Goal: Information Seeking & Learning: Learn about a topic

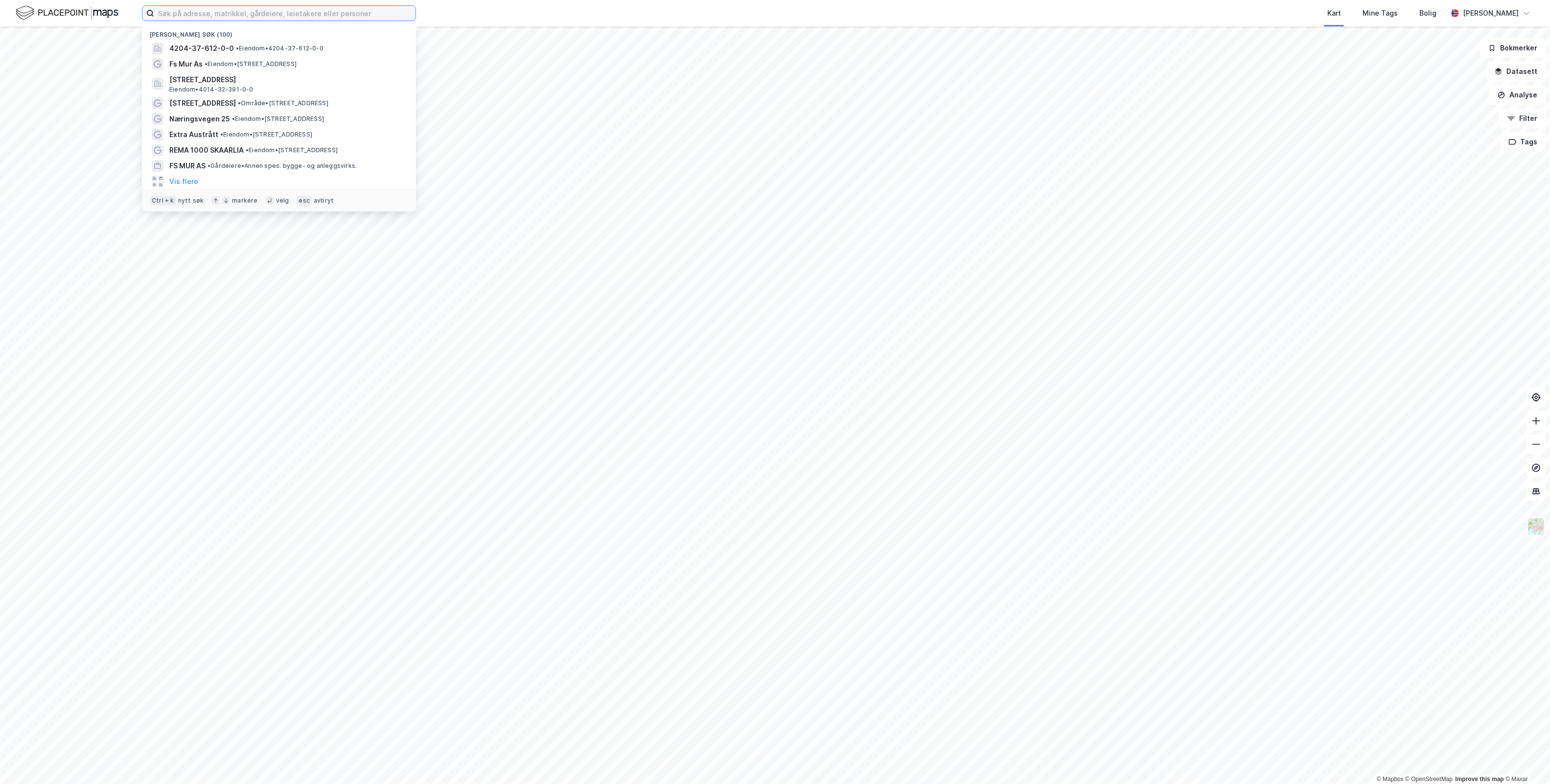
click at [300, 11] on input at bounding box center [285, 13] width 261 height 15
paste input "Normoria Eiendom AS"
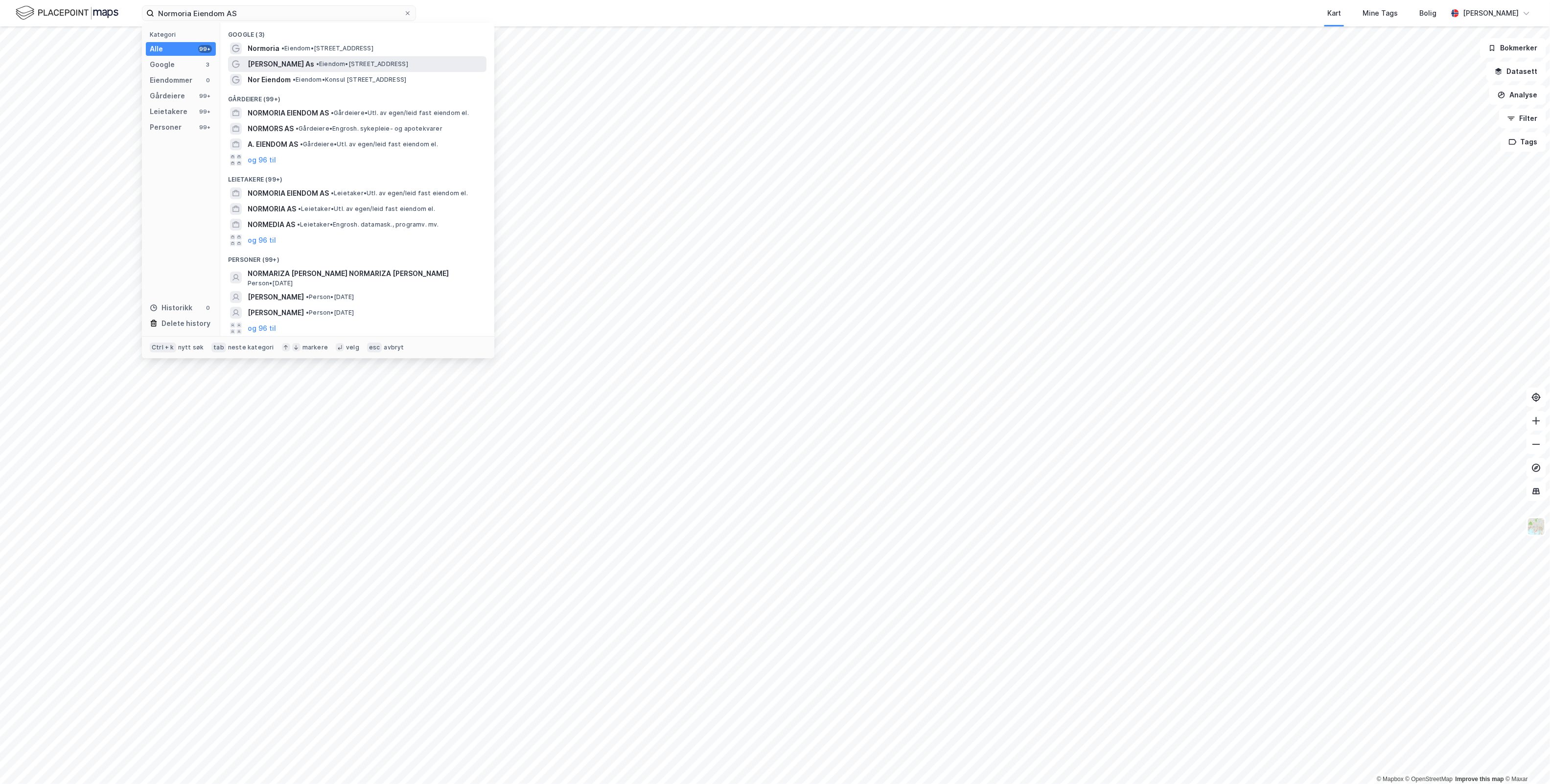
click at [335, 63] on span "• Eiendom • [STREET_ADDRESS]" at bounding box center [362, 64] width 92 height 8
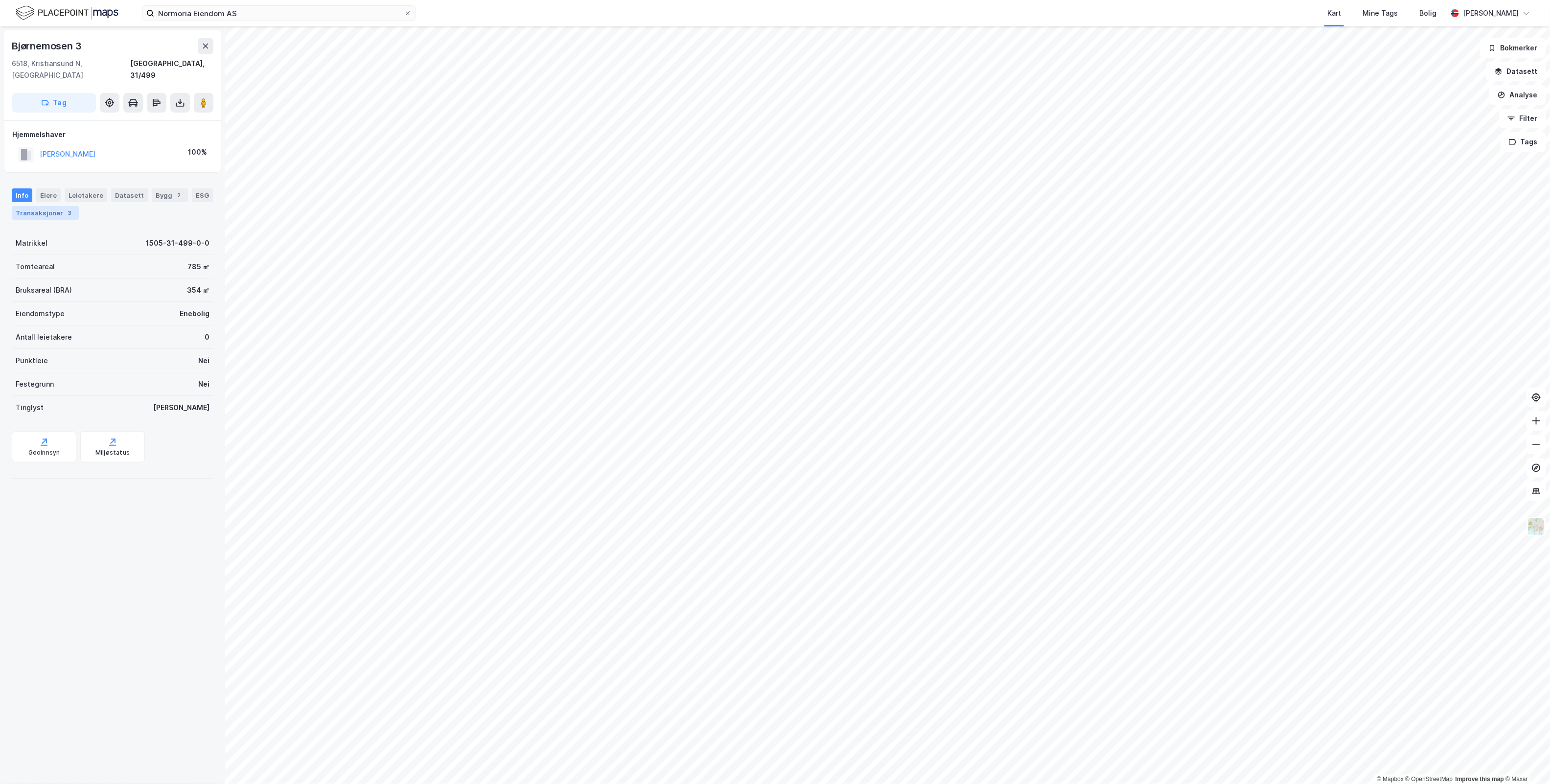
click at [75, 208] on div "3" at bounding box center [70, 213] width 10 height 10
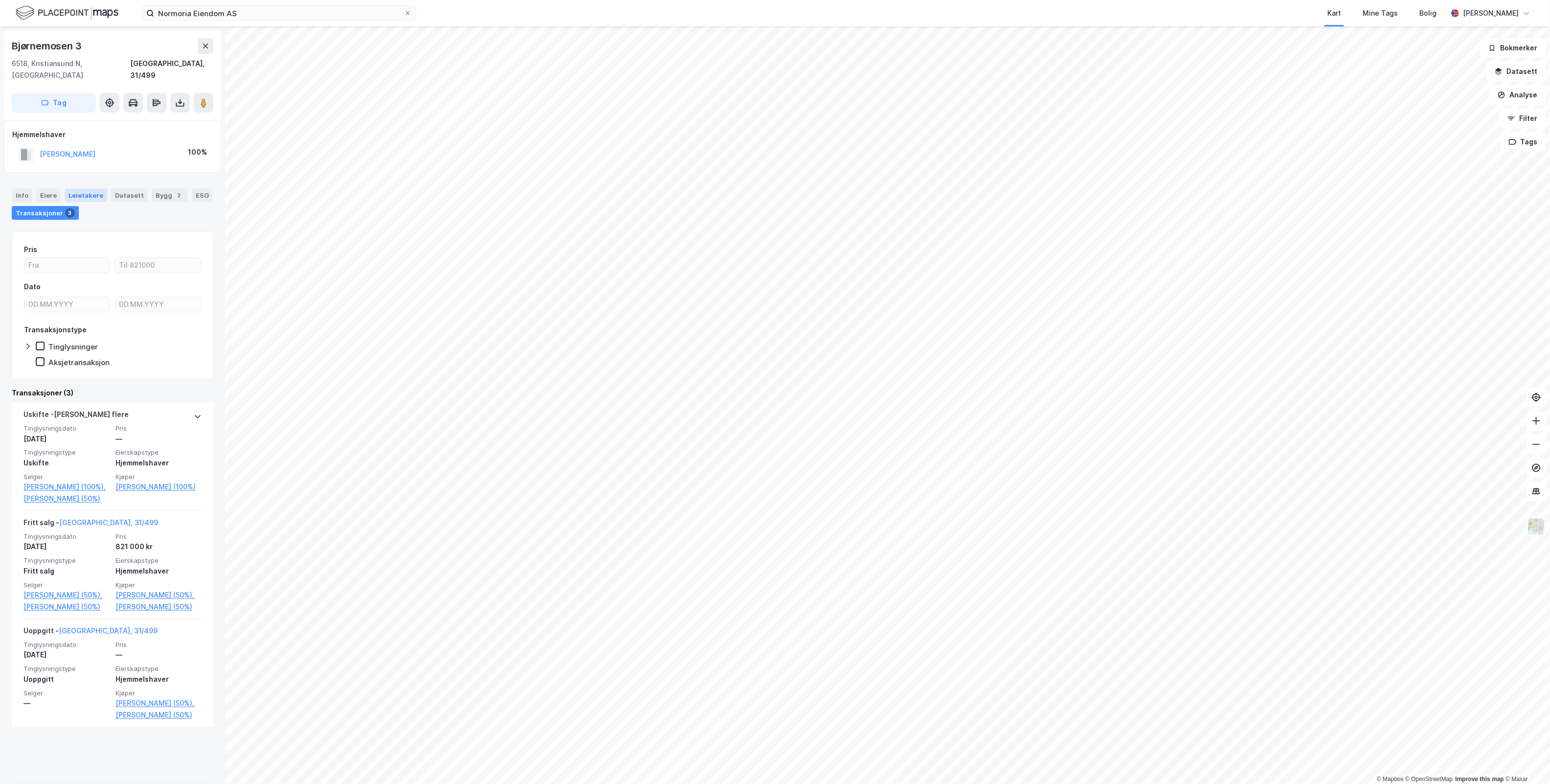
click at [85, 189] on div "Leietakere" at bounding box center [85, 196] width 43 height 14
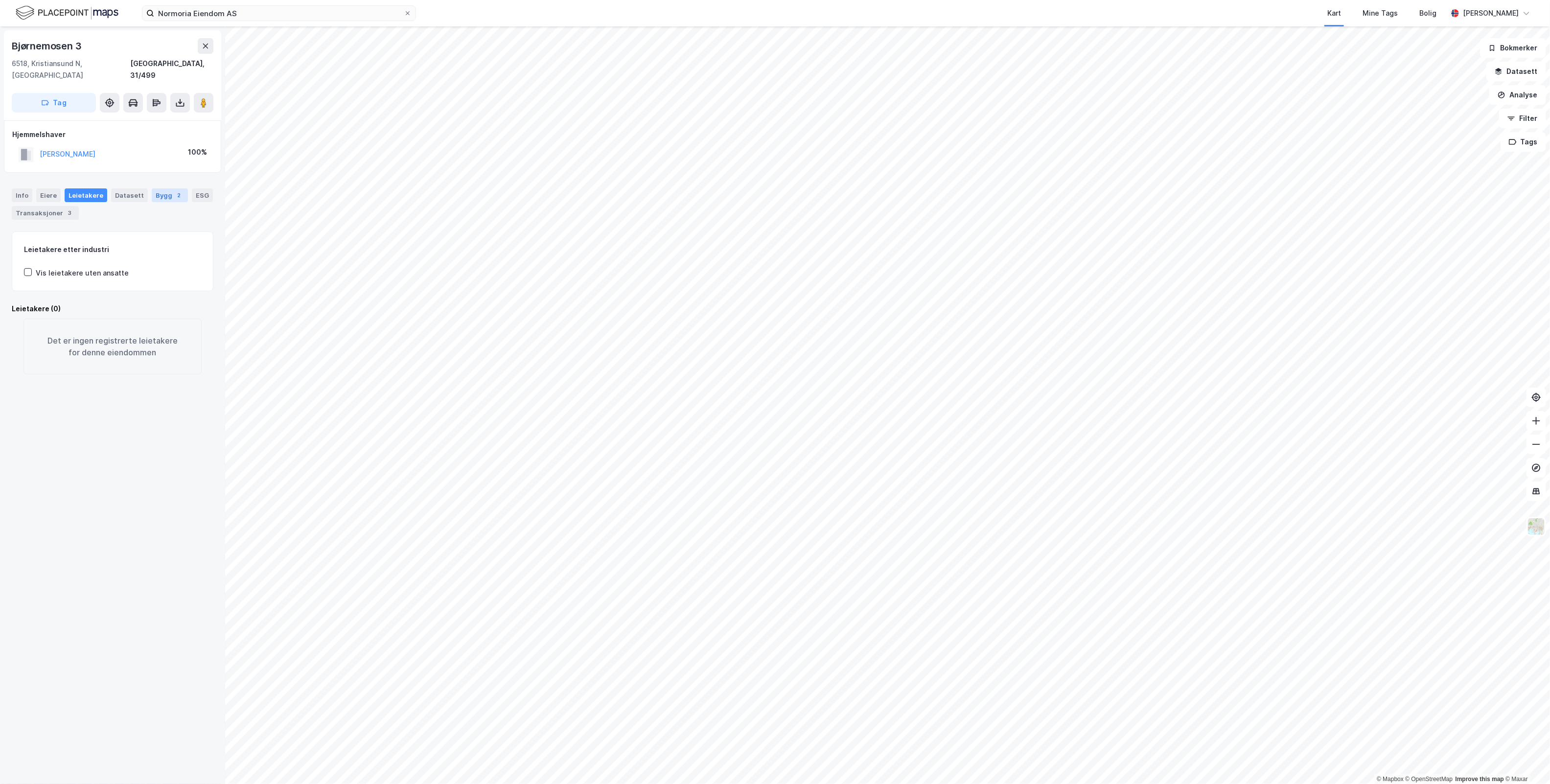
click at [174, 190] on div "2" at bounding box center [179, 195] width 10 height 10
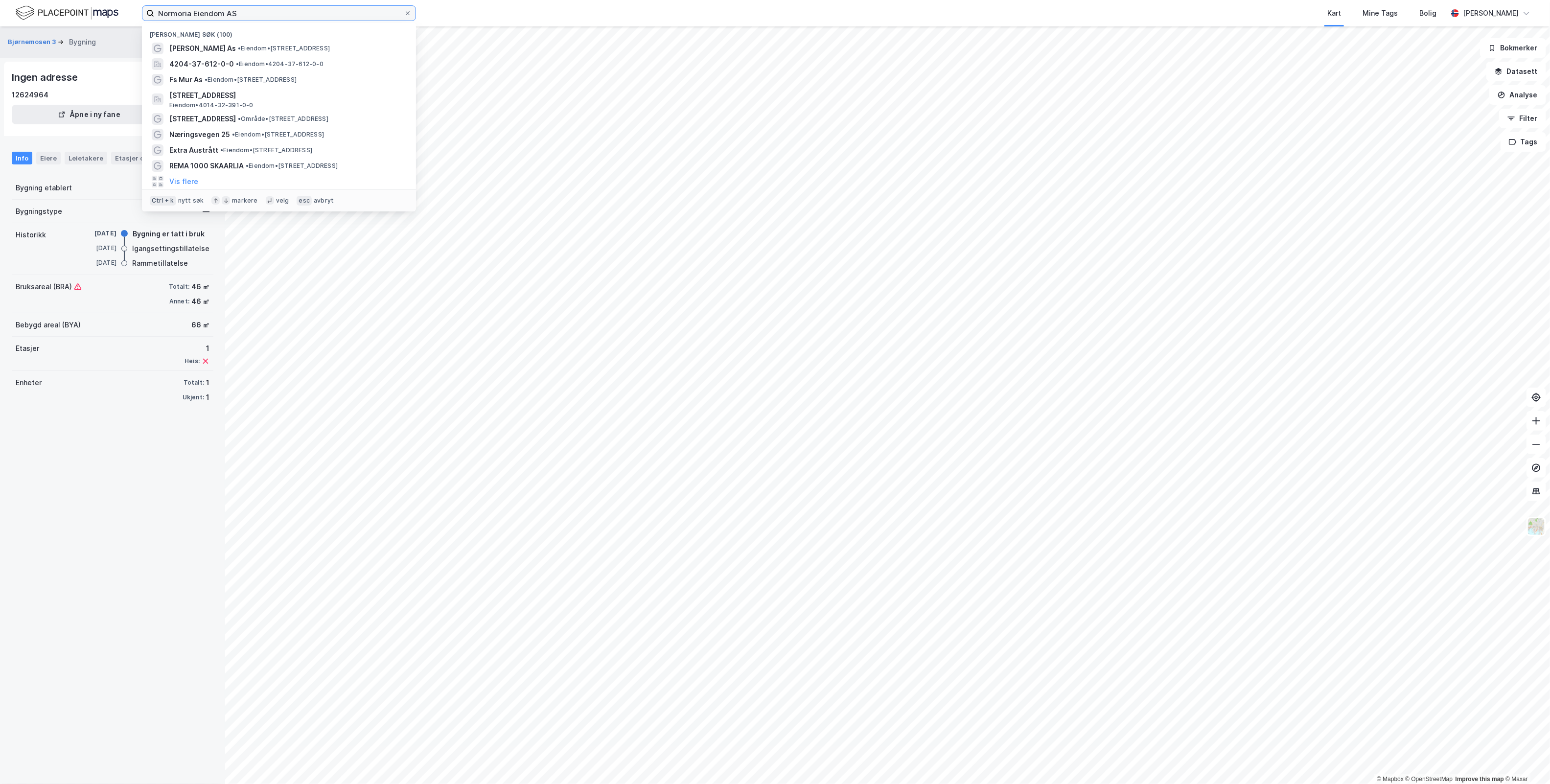
drag, startPoint x: 250, startPoint y: 13, endPoint x: 1, endPoint y: 18, distance: 249.1
click at [1, 17] on div "Normoria Eiendom AS Nylige søk (100) [PERSON_NAME] As • Eiendom • Bjørnemosen 3…" at bounding box center [775, 13] width 1550 height 27
paste input "Myren"
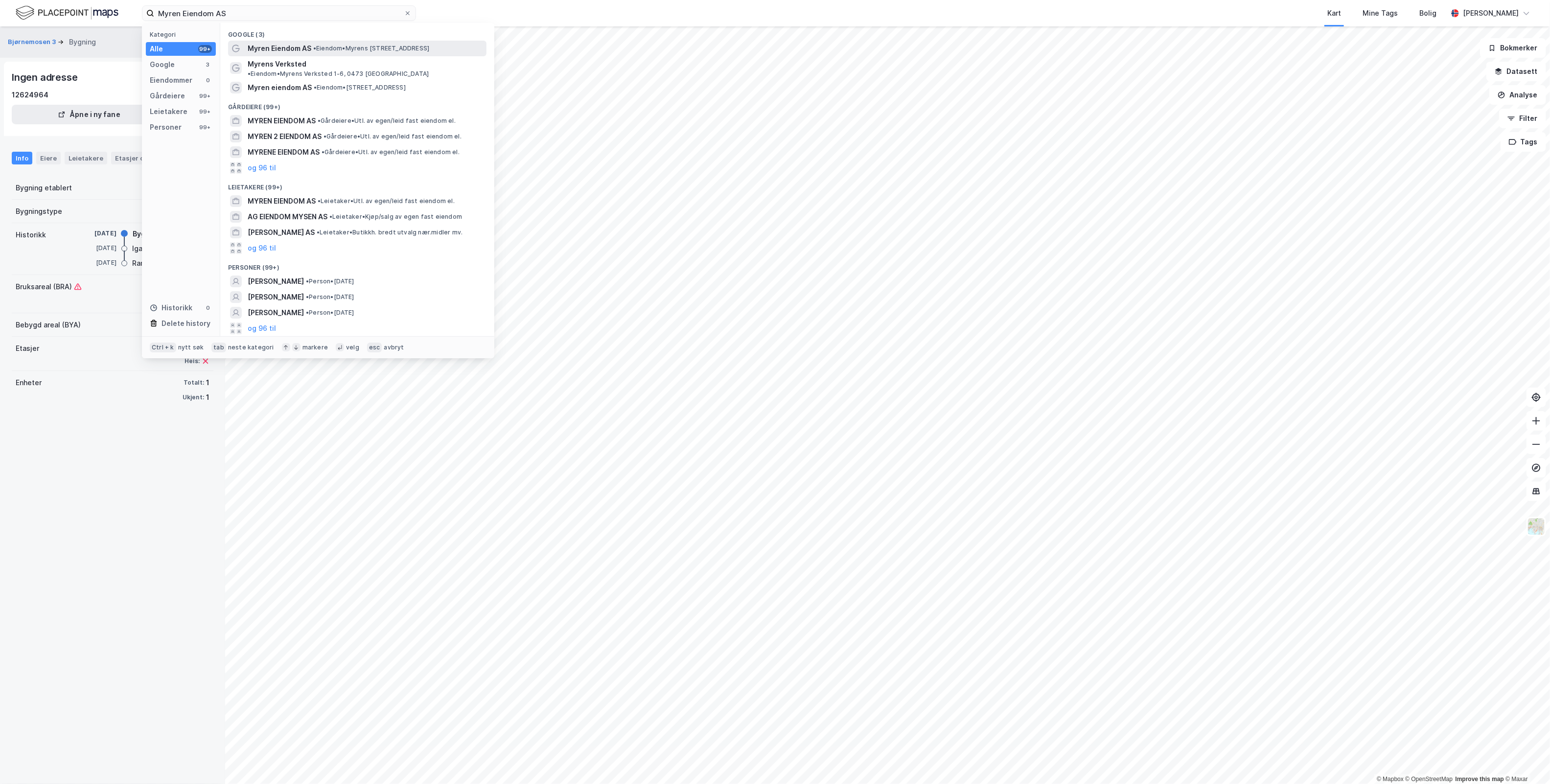
click at [388, 52] on span "• Eiendom • [STREET_ADDRESS]" at bounding box center [371, 48] width 116 height 8
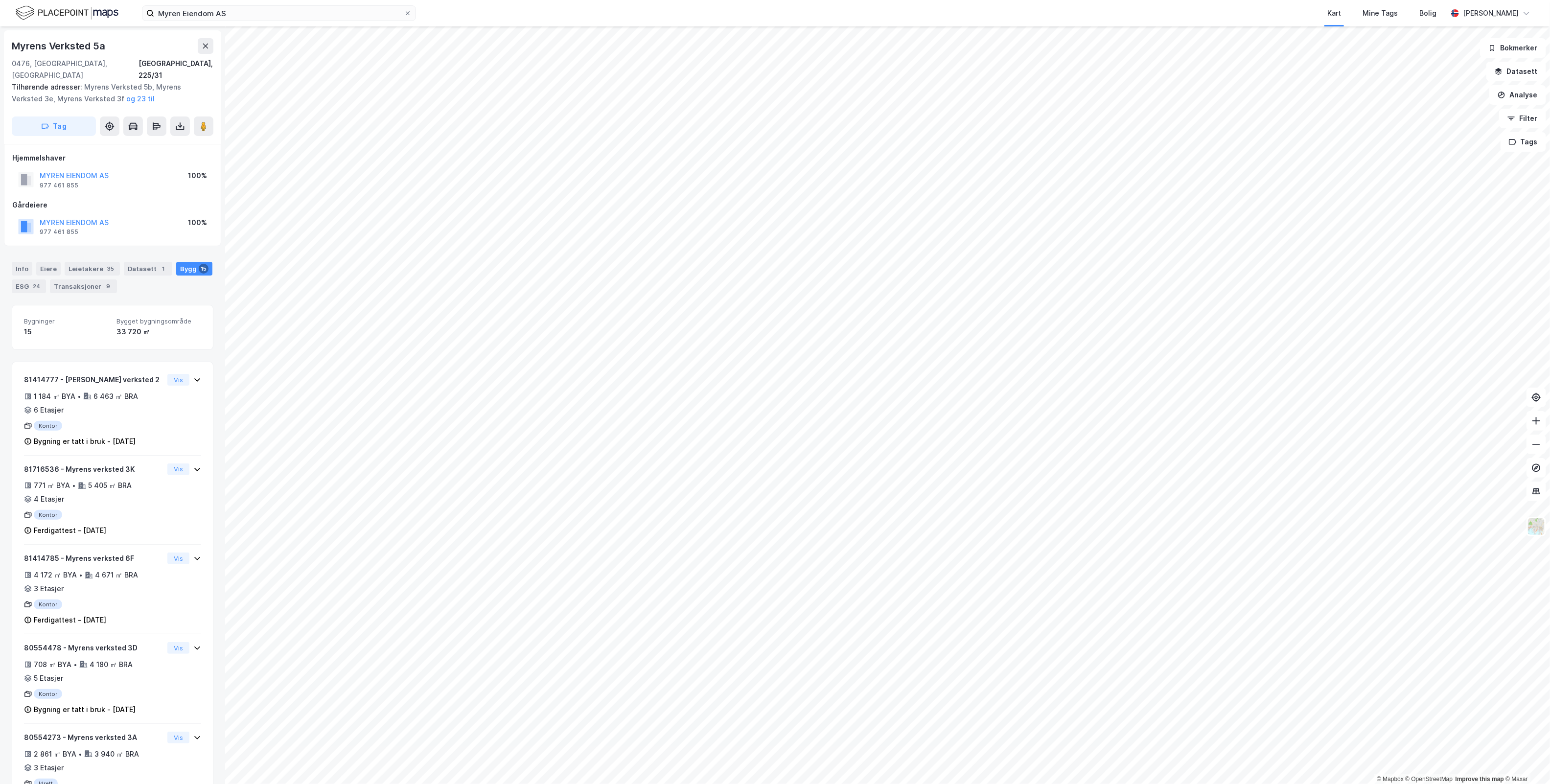
click at [210, 268] on div "Info [PERSON_NAME] 35 Datasett 1 Bygg 15 ESG 24 Transaksjoner 9" at bounding box center [113, 273] width 225 height 47
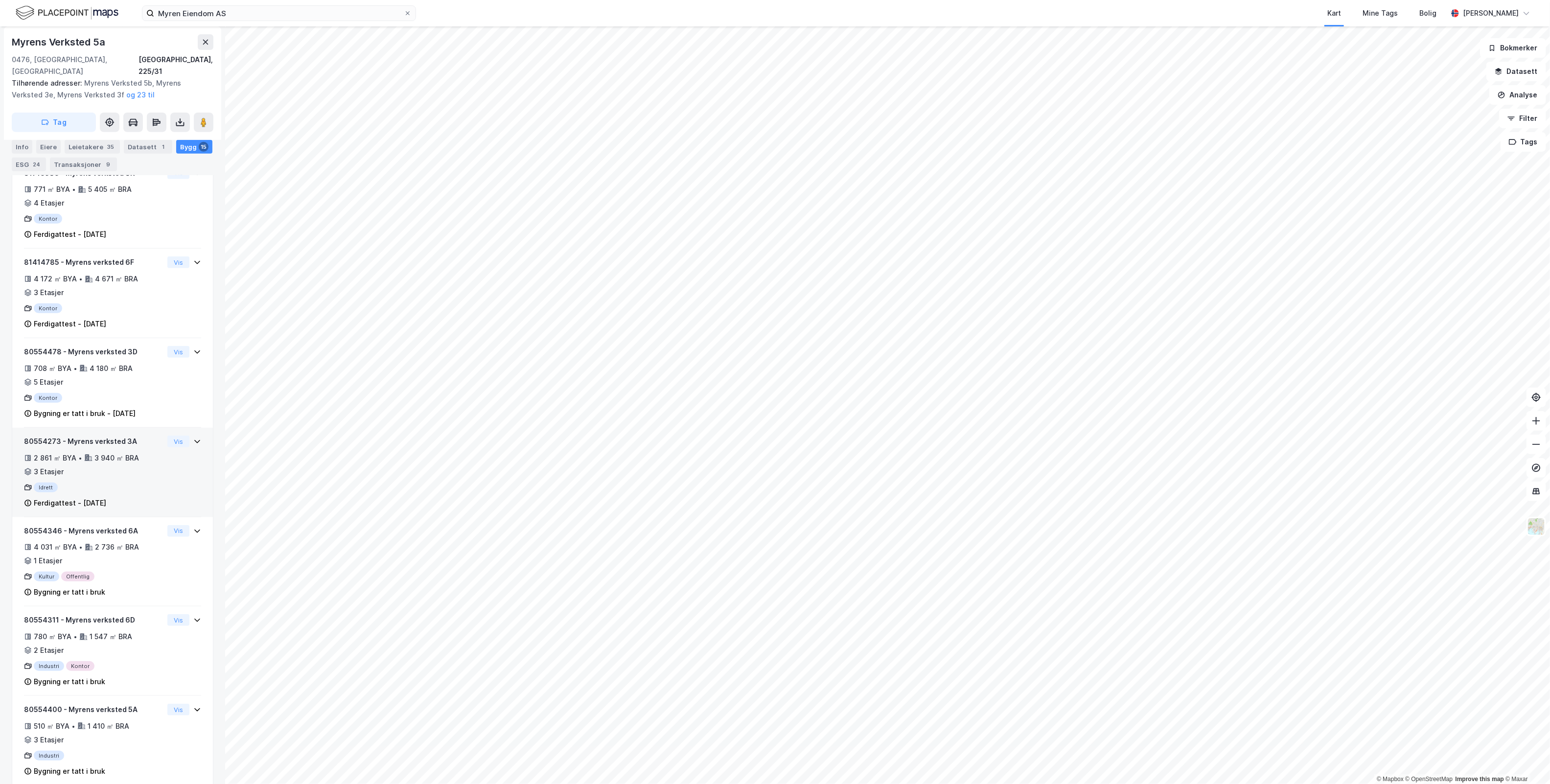
scroll to position [352, 0]
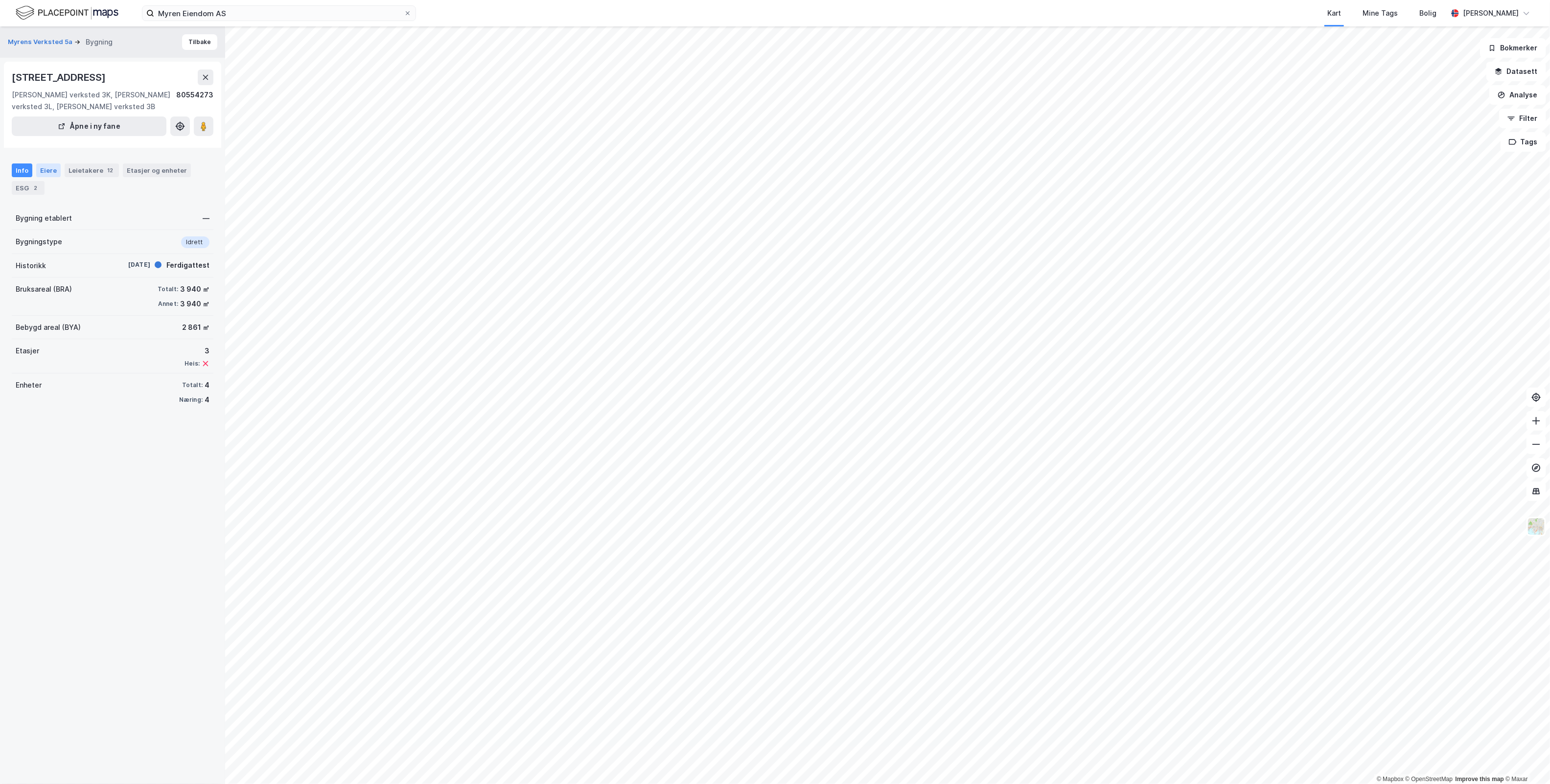
click at [55, 172] on div "Eiere" at bounding box center [48, 170] width 24 height 14
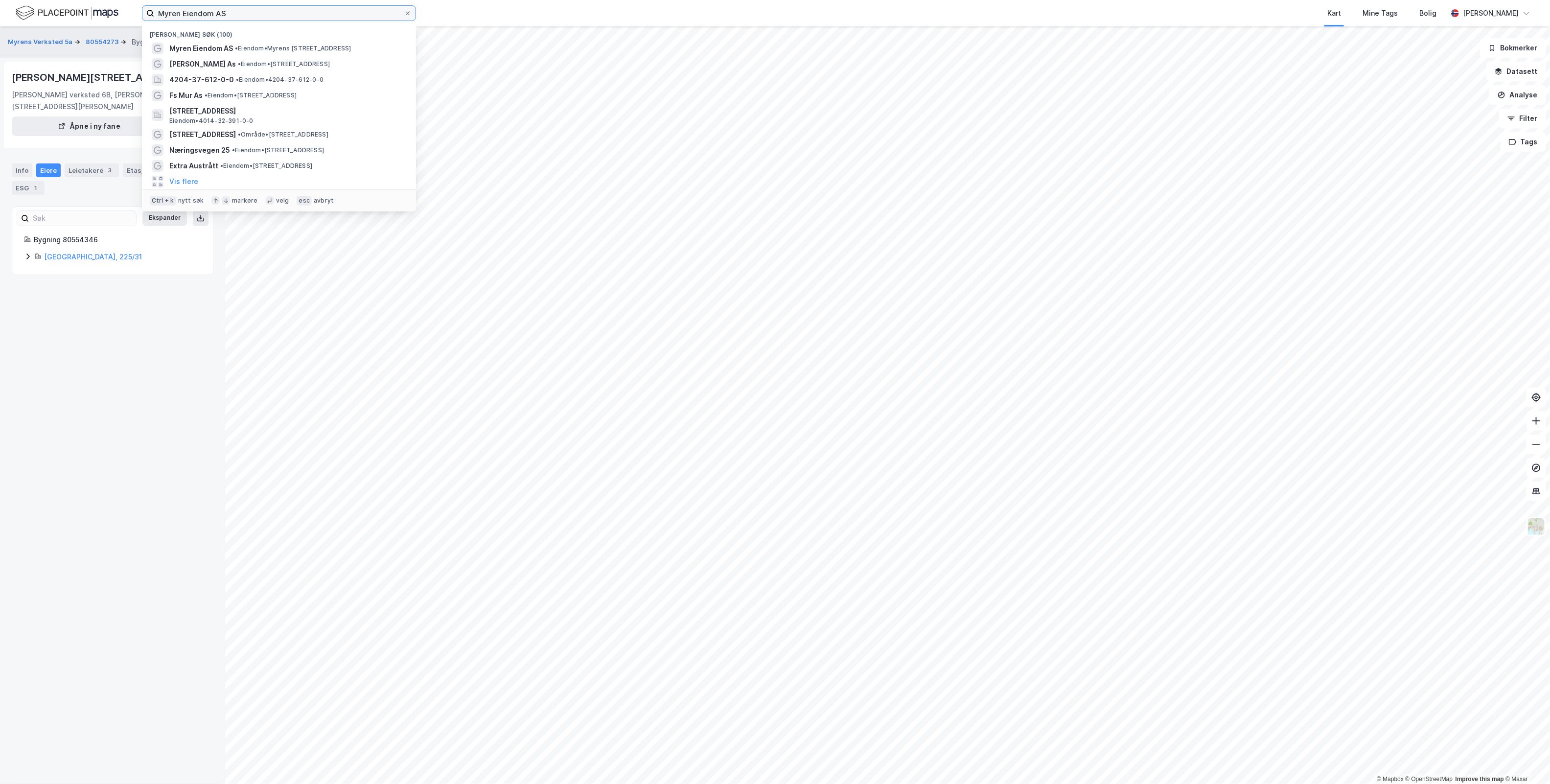
click at [249, 8] on input "Myren Eiendom AS" at bounding box center [279, 13] width 249 height 15
click at [242, 47] on span "• Eiendom • [STREET_ADDRESS]" at bounding box center [293, 48] width 116 height 8
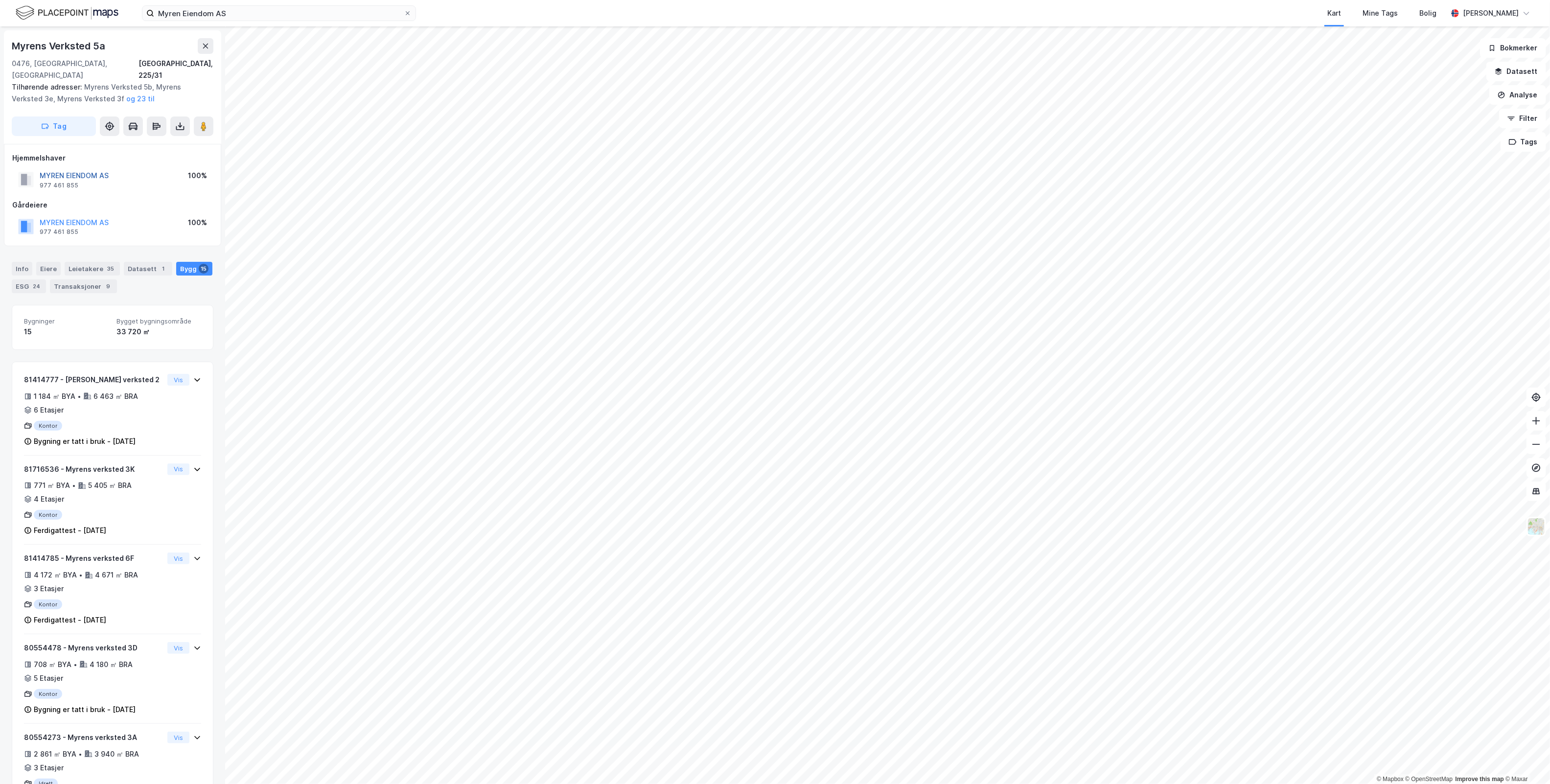
click at [0, 0] on button "MYREN EIENDOM AS" at bounding box center [0, 0] width 0 height 0
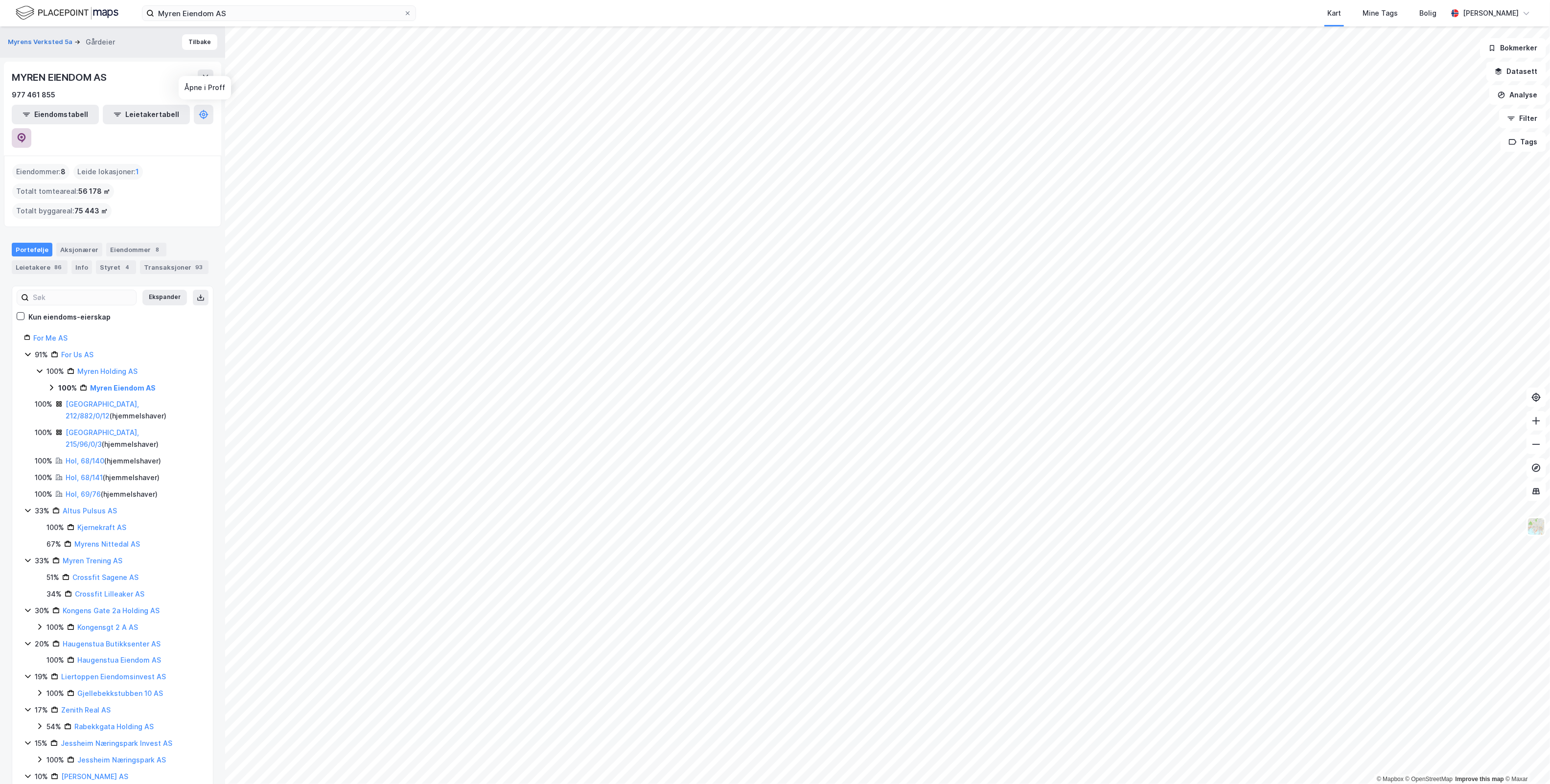
click at [31, 128] on button at bounding box center [22, 138] width 20 height 20
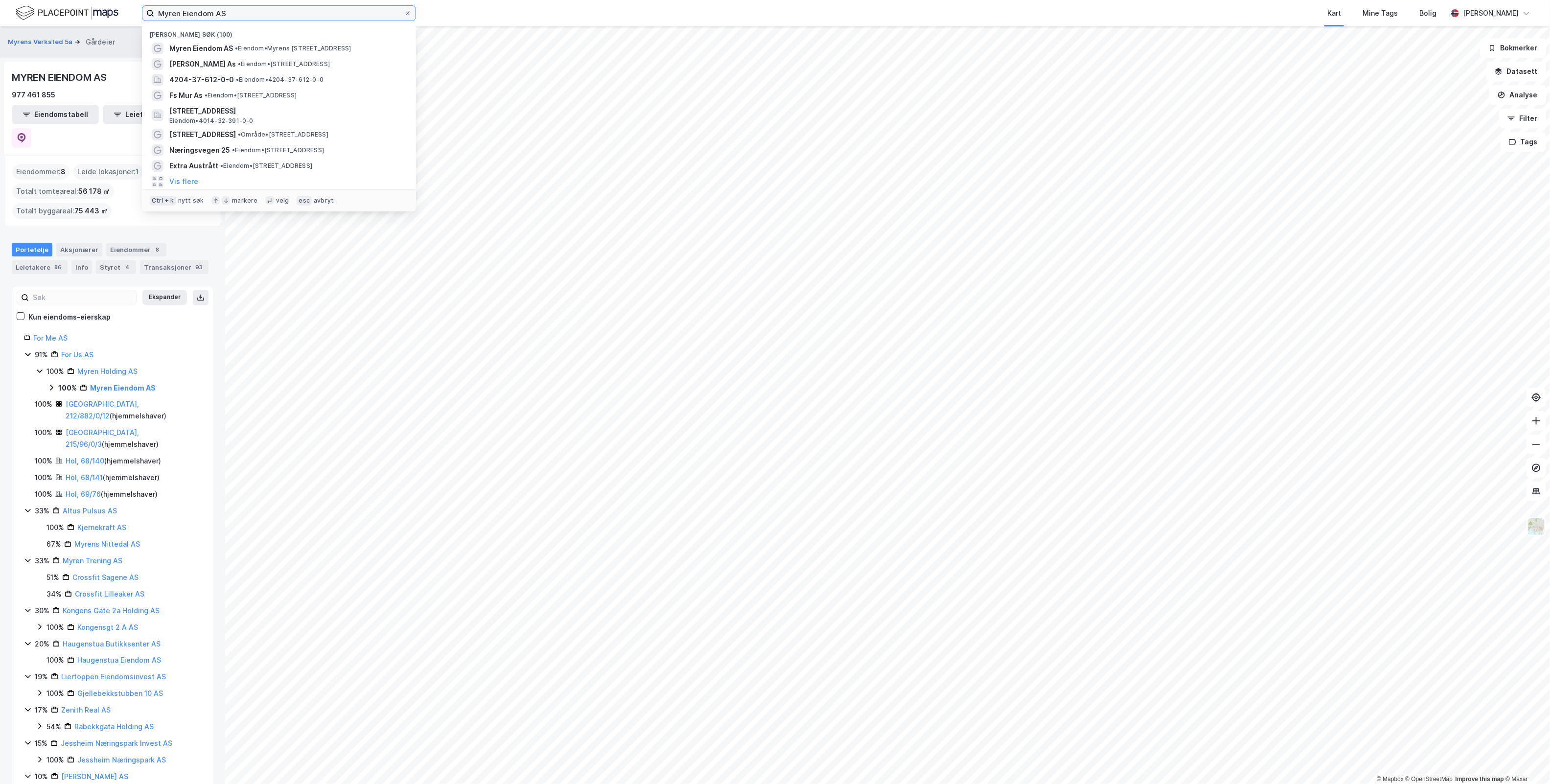
drag, startPoint x: 223, startPoint y: 14, endPoint x: -400, endPoint y: 29, distance: 623.2
click at [0, 29] on html "Myren Eiendom AS Nylige søk (100) Myren Eiendom AS • Eiendom • [STREET_ADDRESS]…" at bounding box center [775, 392] width 1550 height 784
paste input "[STREET_ADDRESS]"
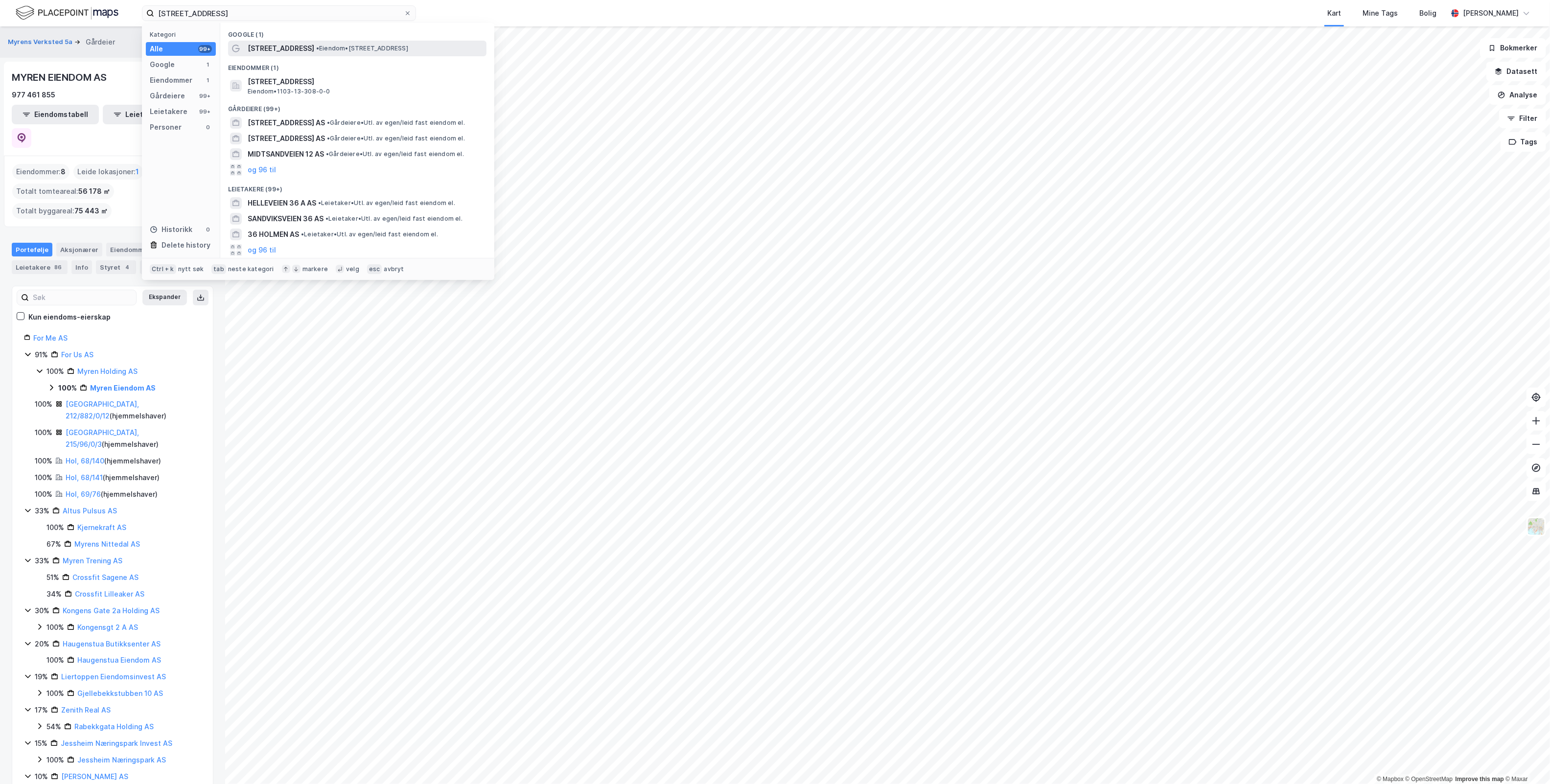
click at [391, 52] on span "• Eiendom • [STREET_ADDRESS]" at bounding box center [362, 48] width 92 height 8
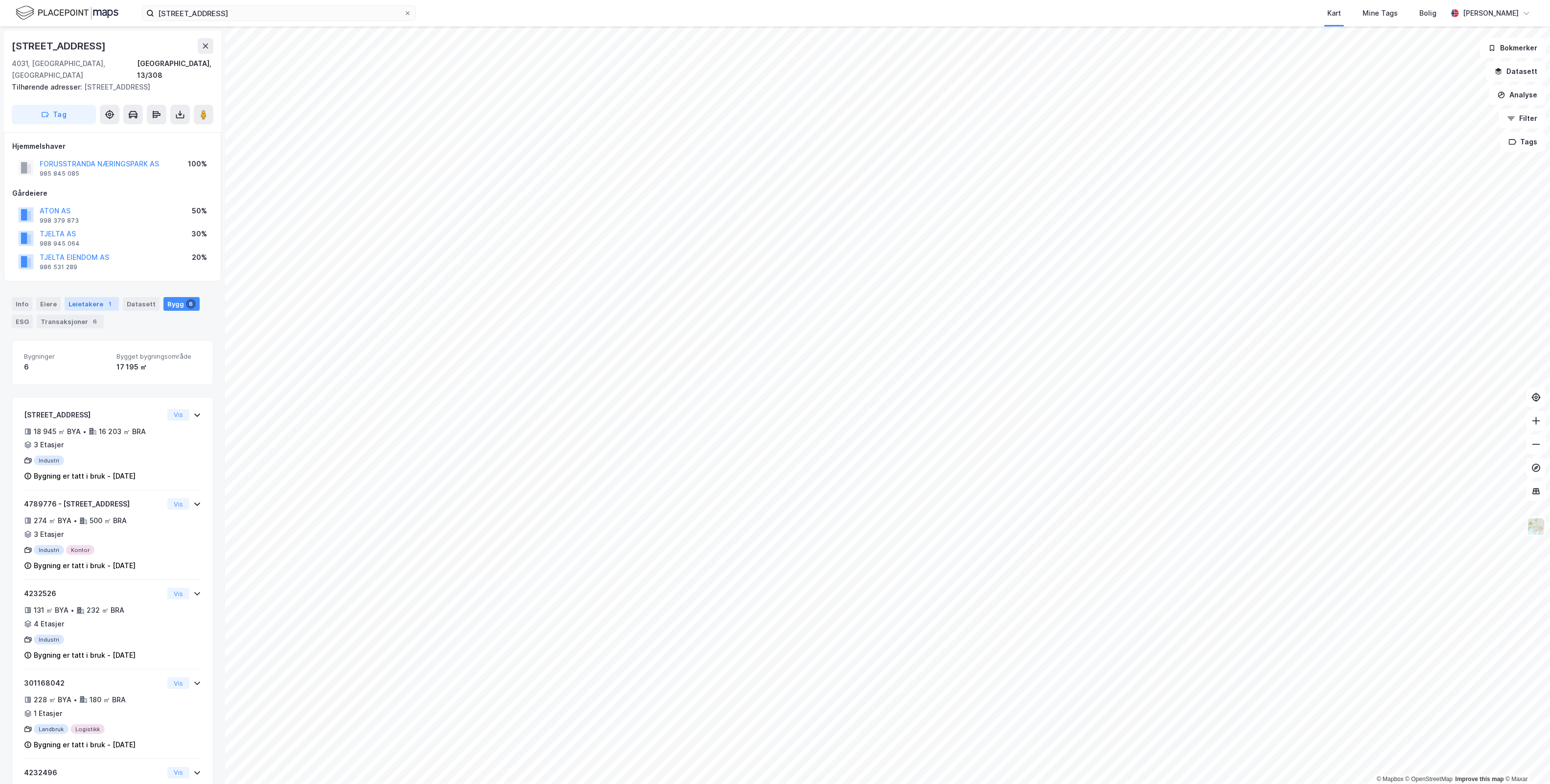
click at [84, 297] on div "Leietakere 1" at bounding box center [92, 304] width 55 height 14
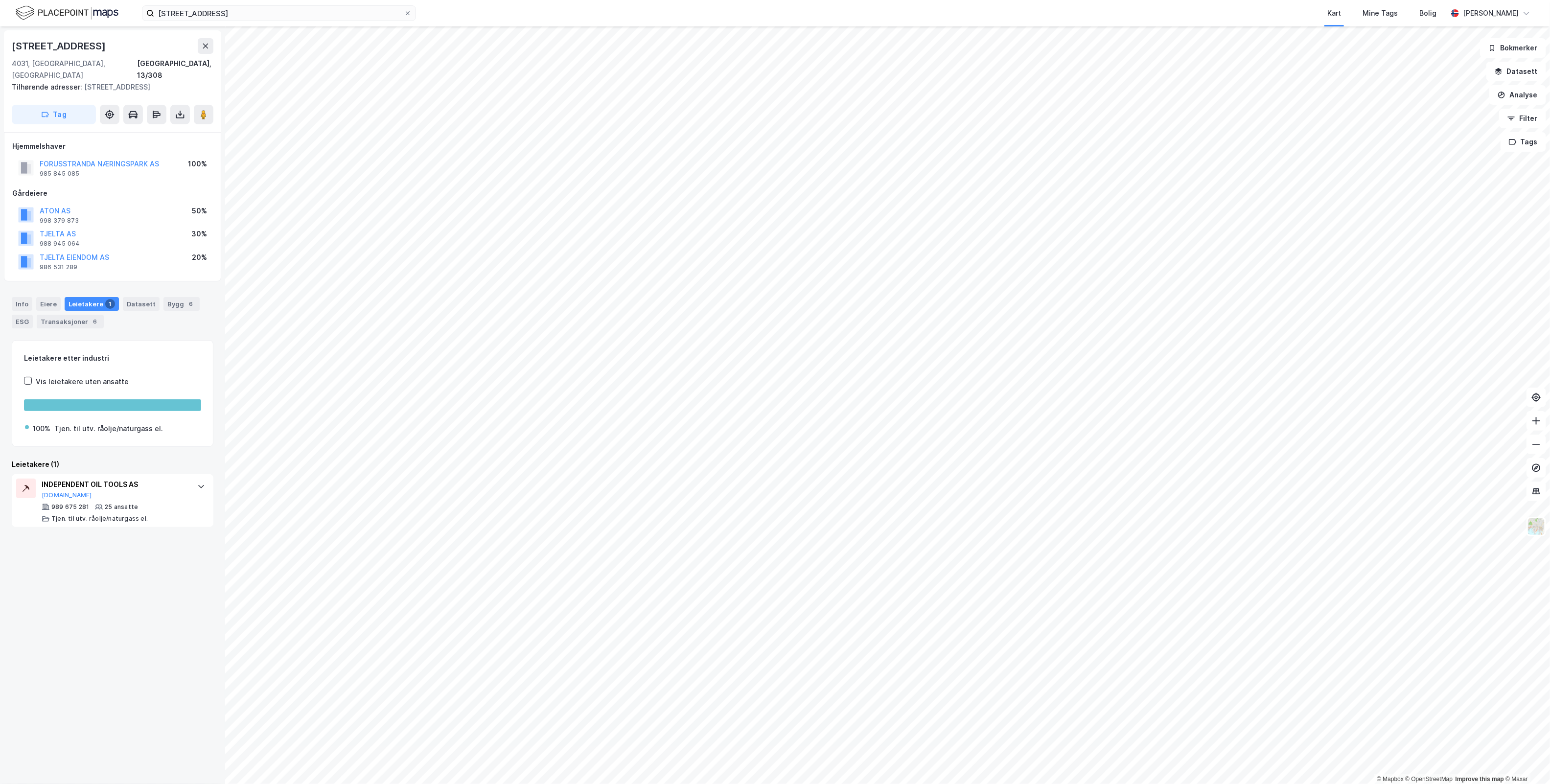
click at [150, 601] on div "[STREET_ADDRESS], 13/308 Tilhørende adresser: [STREET_ADDRESS] Tag Hjemmelshave…" at bounding box center [113, 405] width 225 height 757
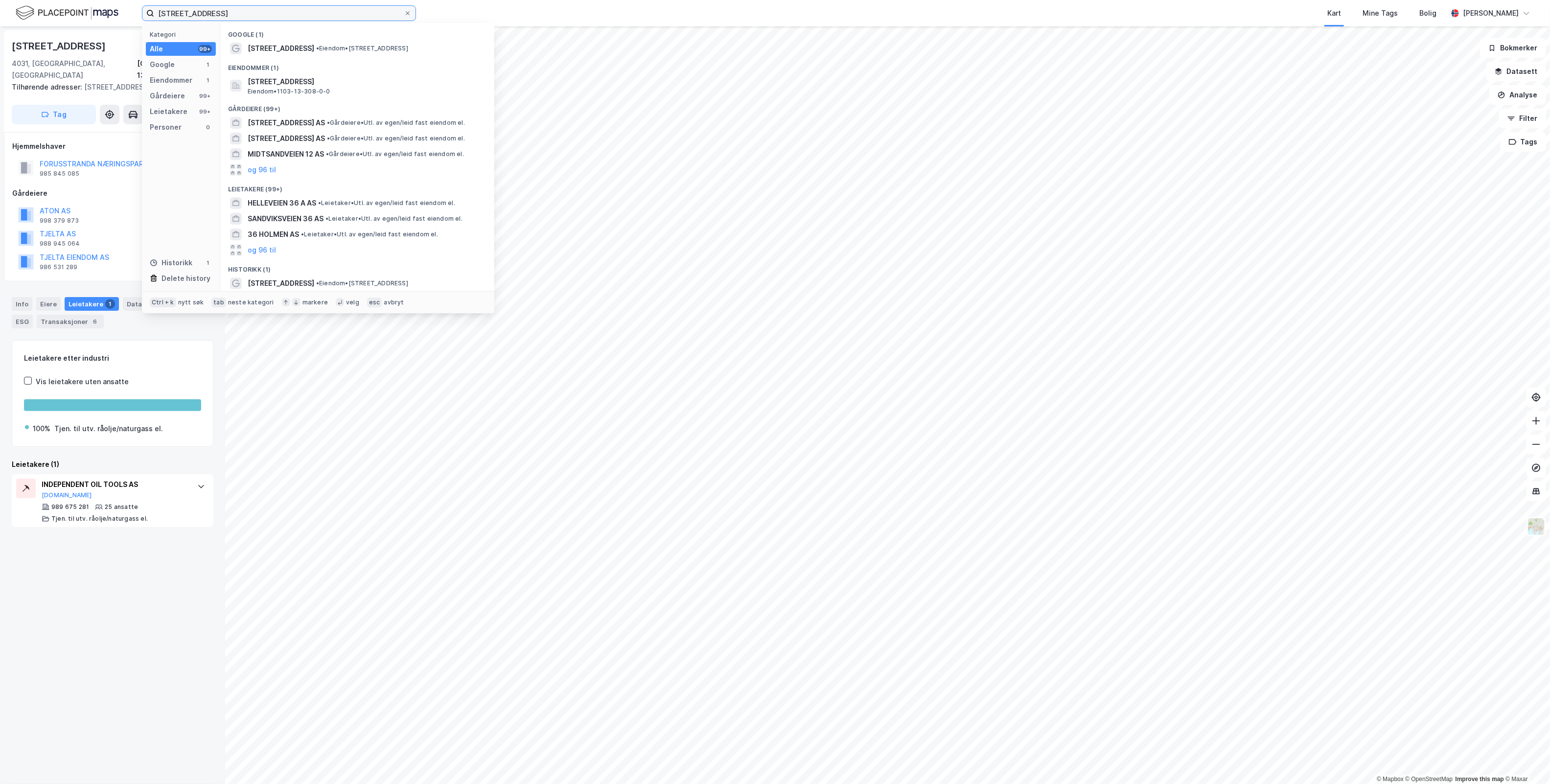
drag, startPoint x: 241, startPoint y: 8, endPoint x: -263, endPoint y: 25, distance: 504.3
click at [0, 25] on html "[STREET_ADDRESS] Kategori Alle 99+ Google 1 Eiendommer 1 Gårdeiere 99+ Leietake…" at bounding box center [775, 392] width 1550 height 784
paste input "[STREET_ADDRESS]"
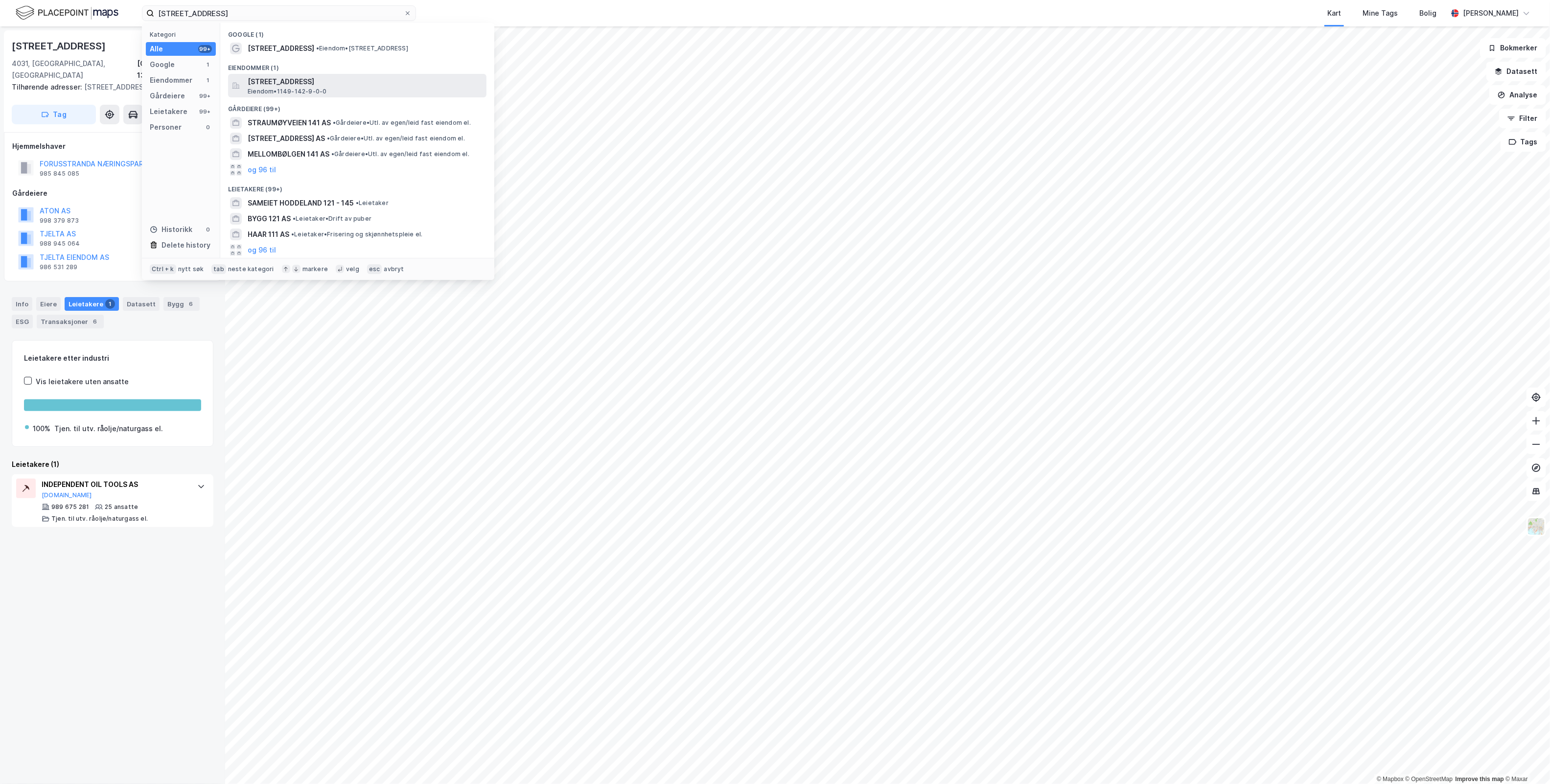
click at [392, 80] on span "[STREET_ADDRESS]" at bounding box center [365, 82] width 235 height 12
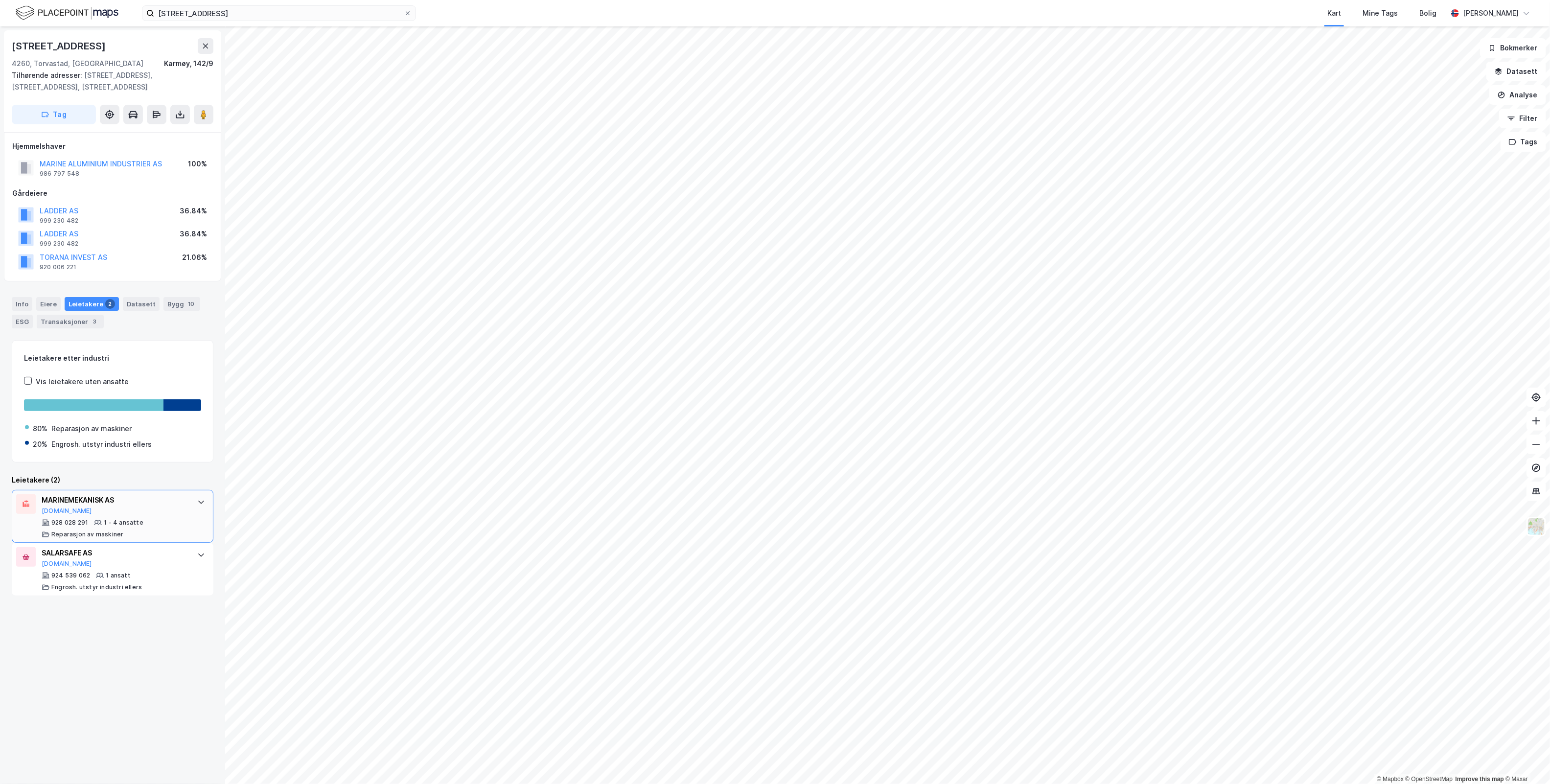
click at [197, 499] on icon at bounding box center [201, 502] width 8 height 8
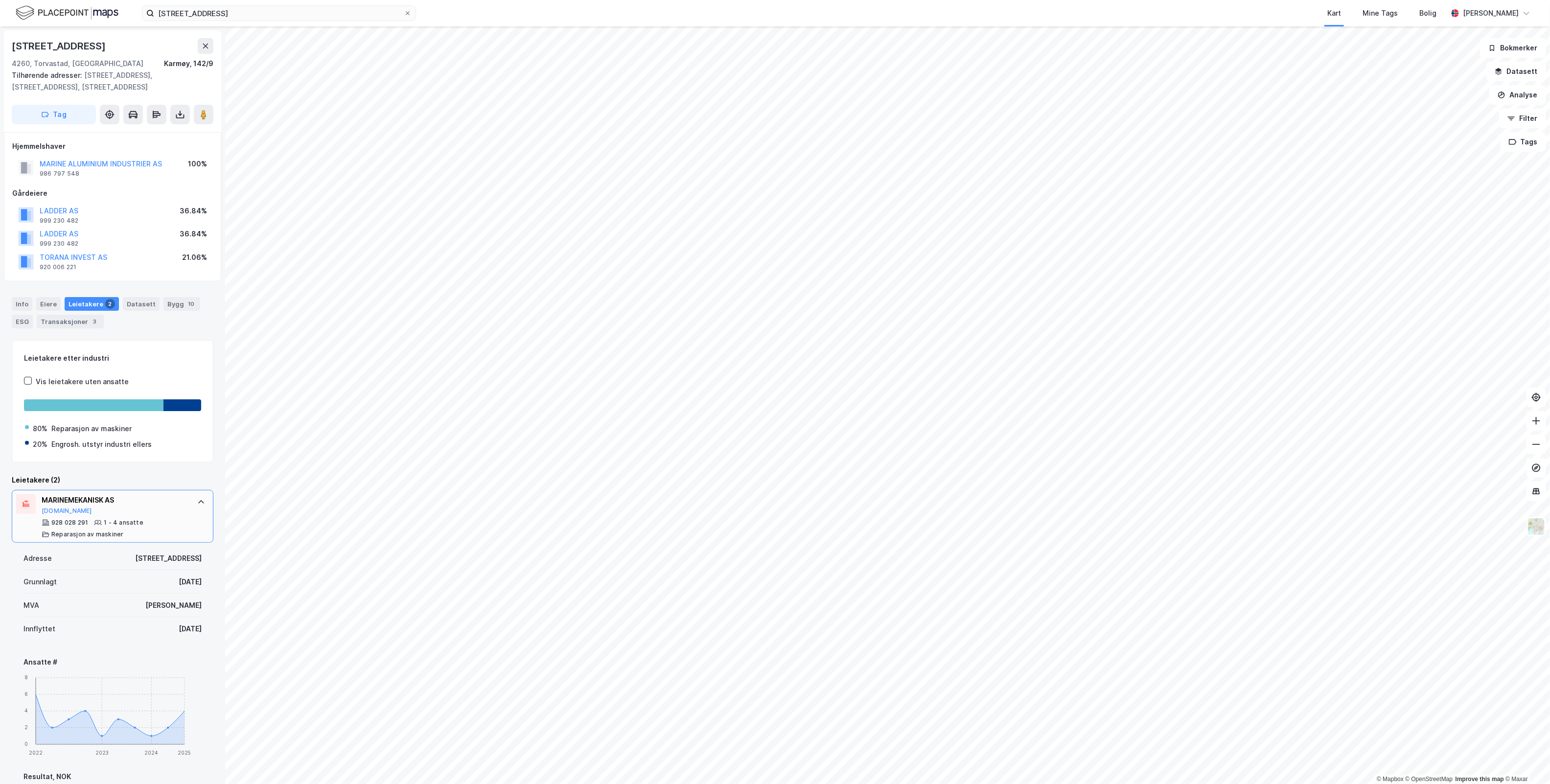
scroll to position [321, 0]
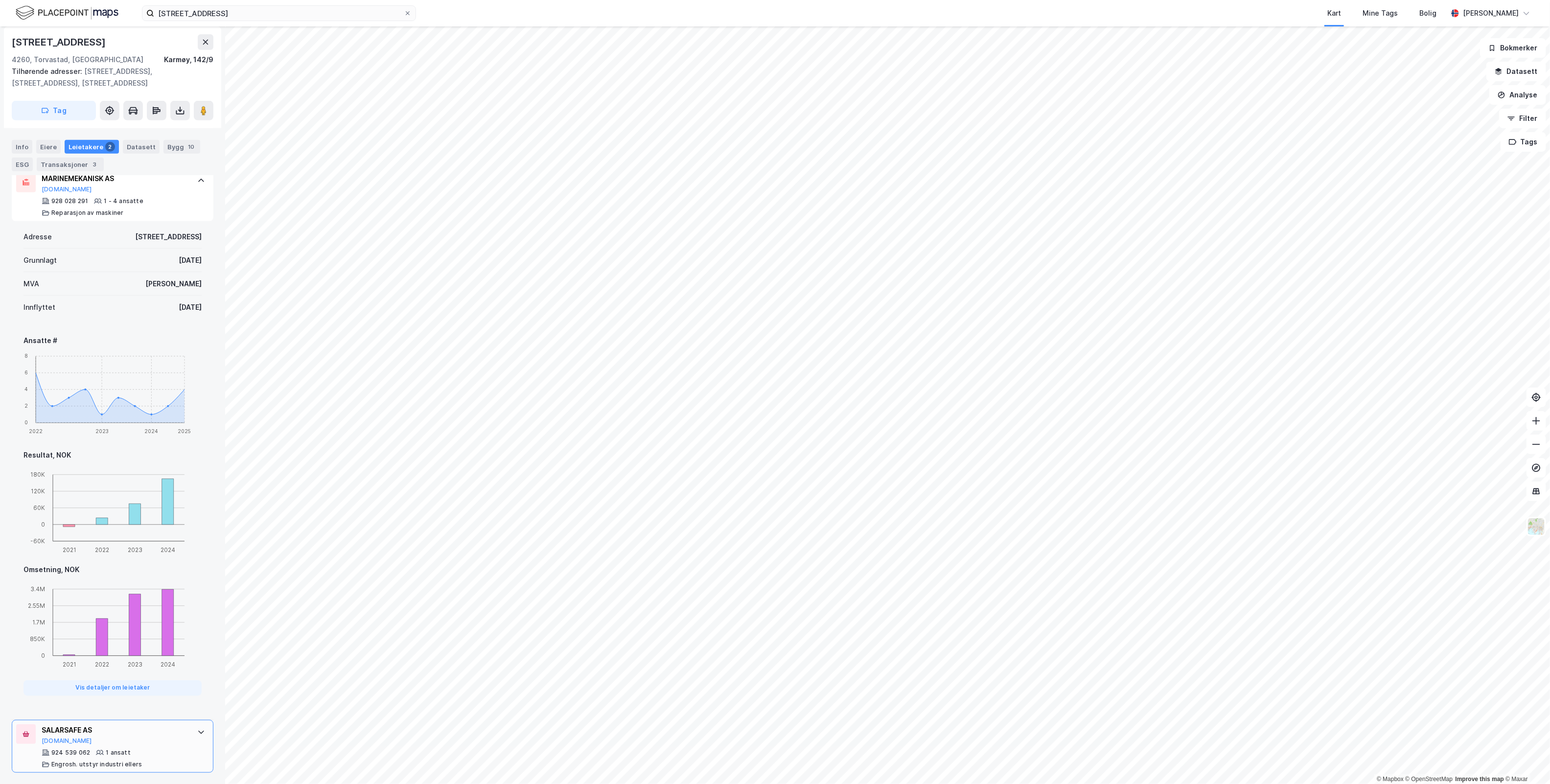
click at [194, 732] on div at bounding box center [201, 732] width 15 height 15
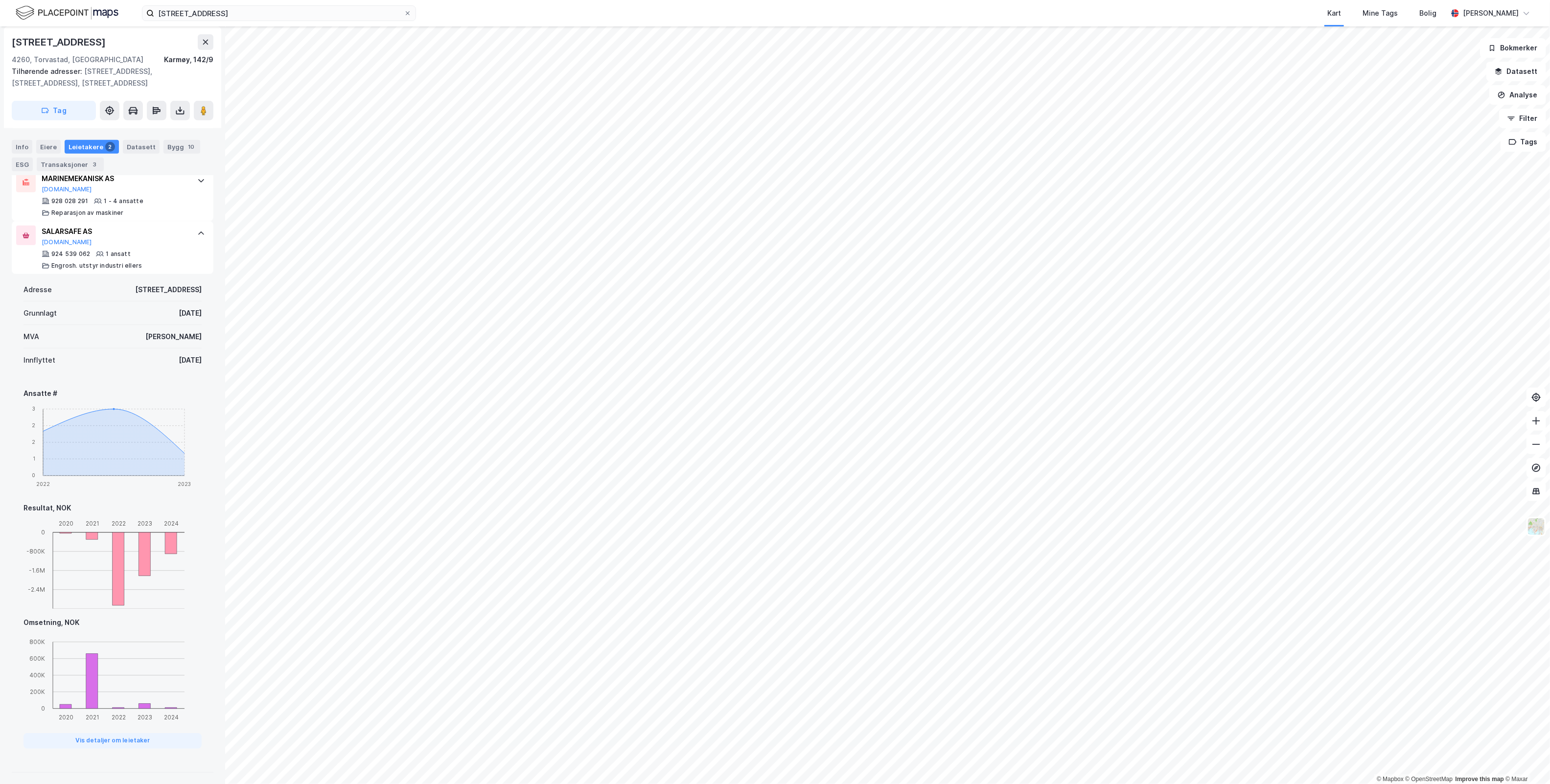
scroll to position [0, 0]
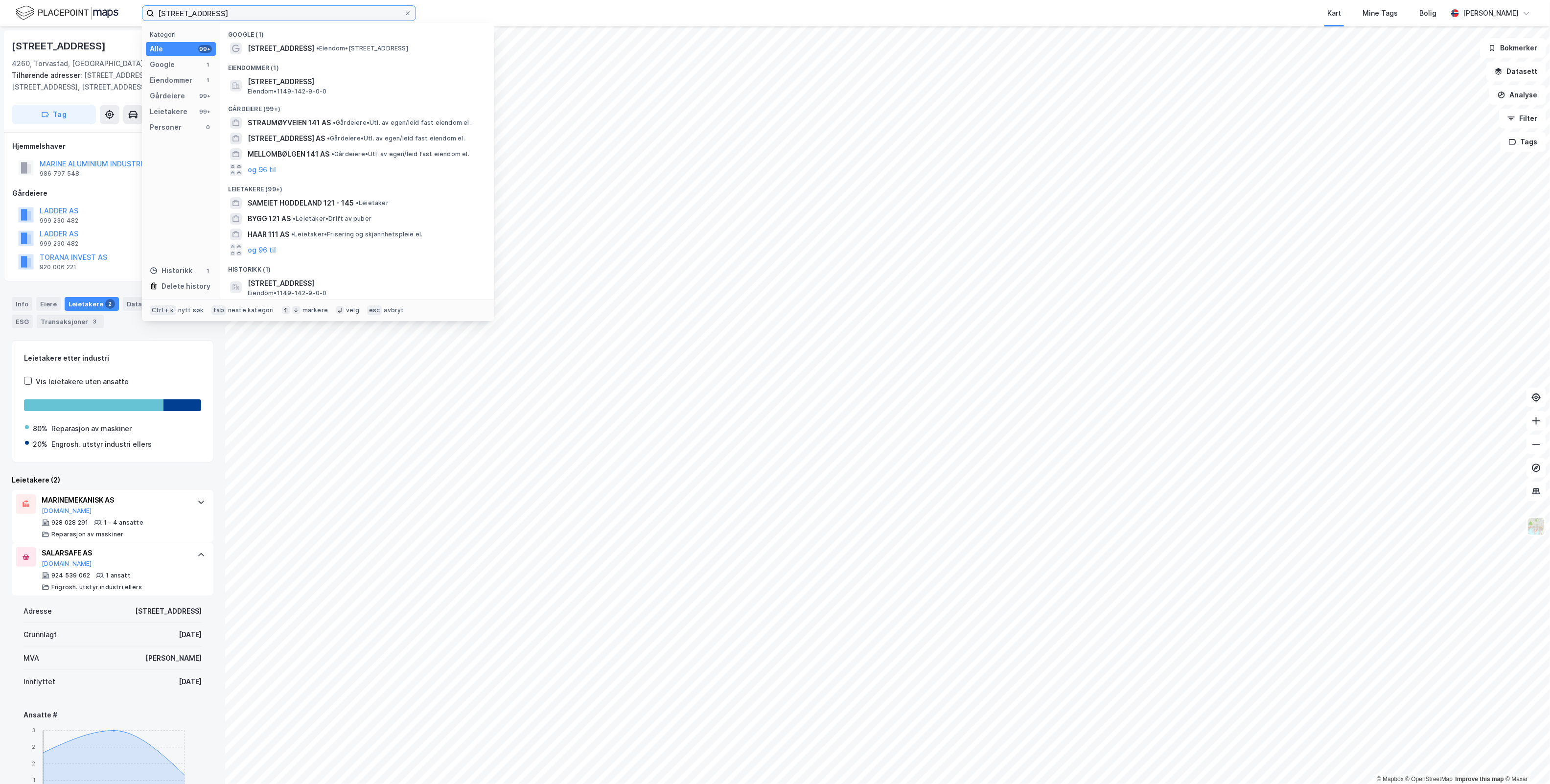
drag, startPoint x: 240, startPoint y: 15, endPoint x: -357, endPoint y: 62, distance: 598.8
click at [0, 62] on html "Storasundvegen 141 Kategori Alle 99+ Google 1 Eiendommer 1 Gårdeiere 99+ Leieta…" at bounding box center [775, 392] width 1550 height 784
paste input "Mjåvannsvegen 128"
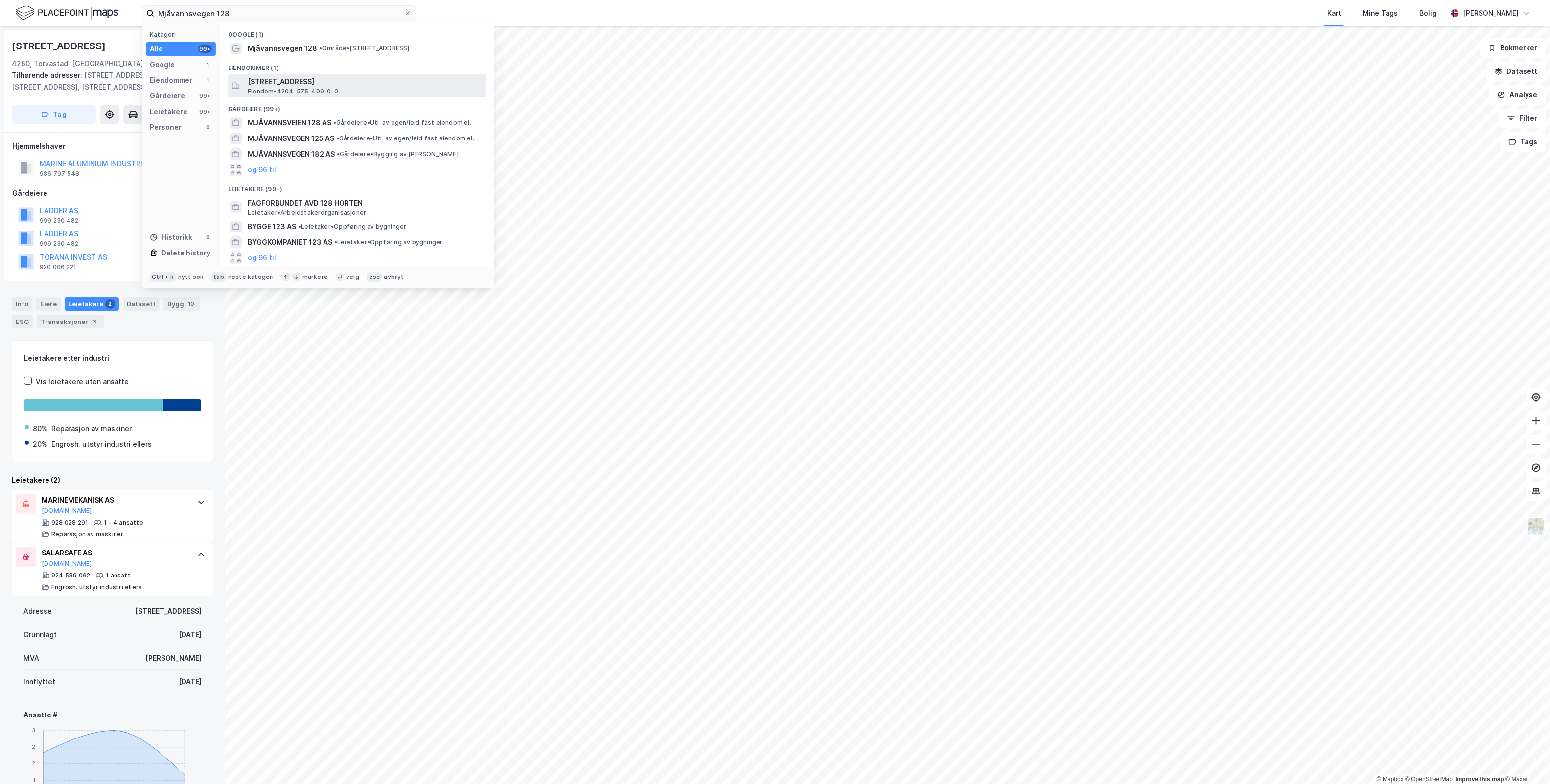
click at [324, 87] on span "[STREET_ADDRESS]" at bounding box center [365, 82] width 235 height 12
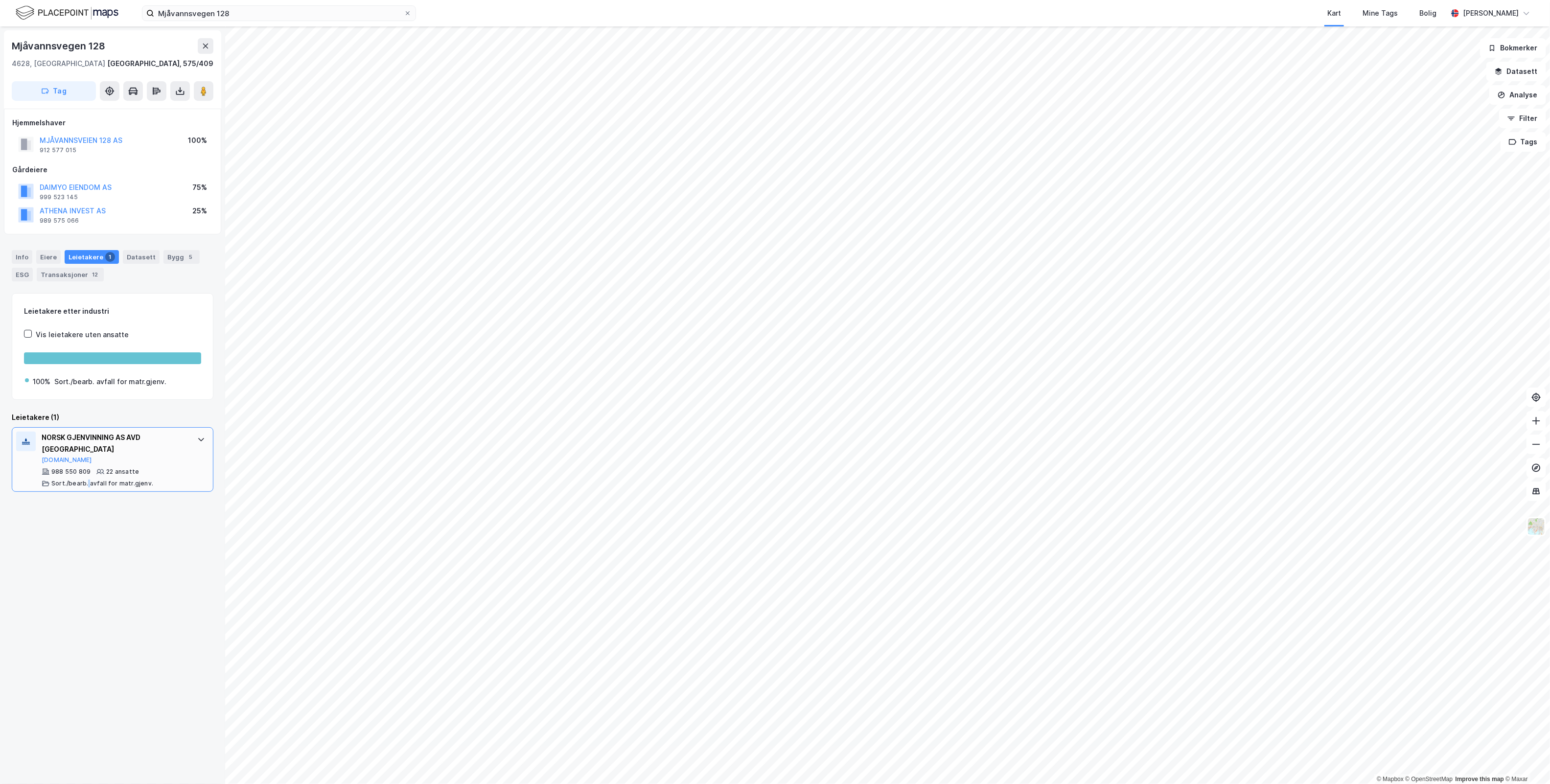
click at [87, 481] on div "Sort./bearb. avfall for matr.gjenv." at bounding box center [103, 483] width 102 height 8
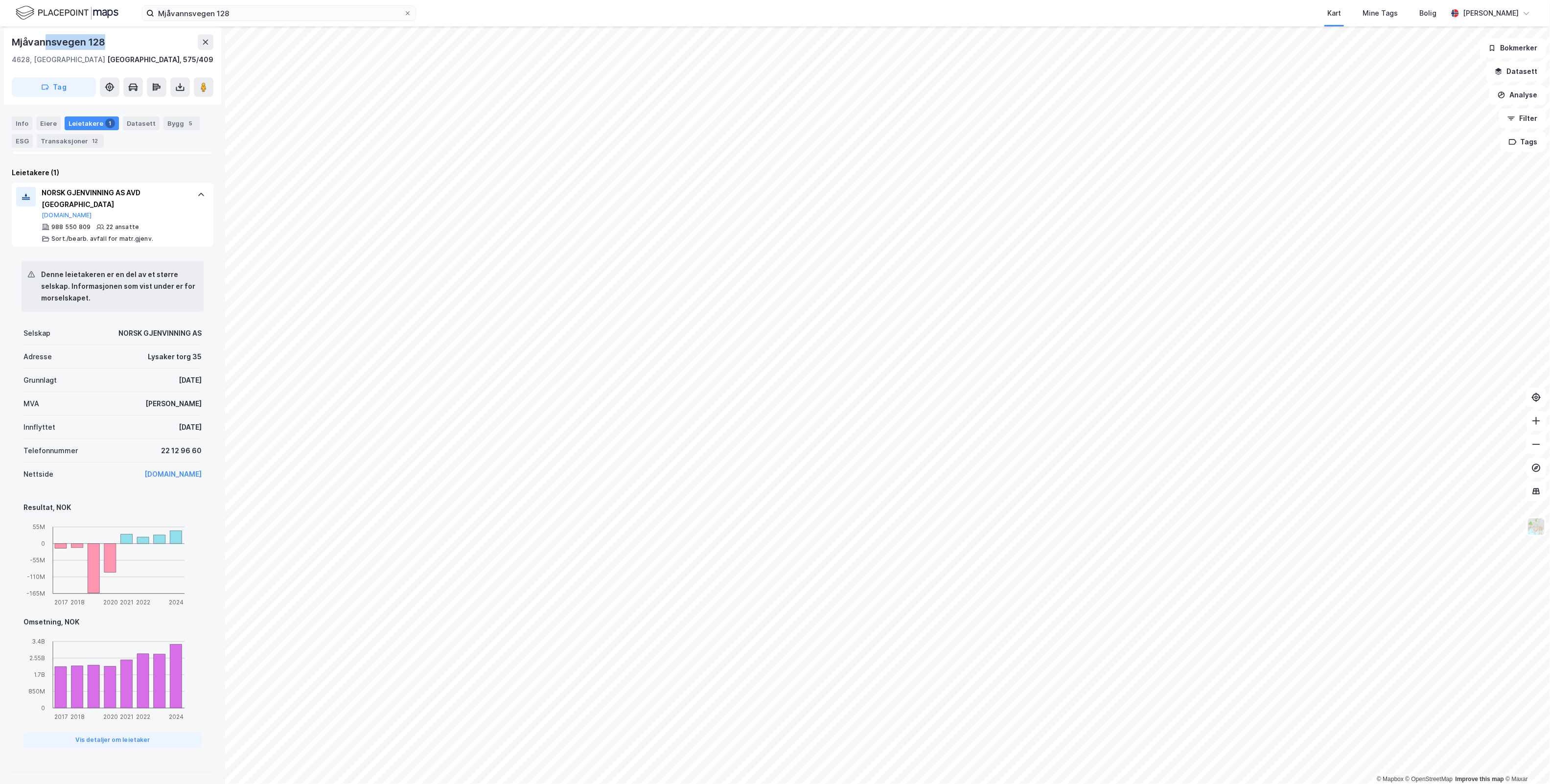
scroll to position [209, 0]
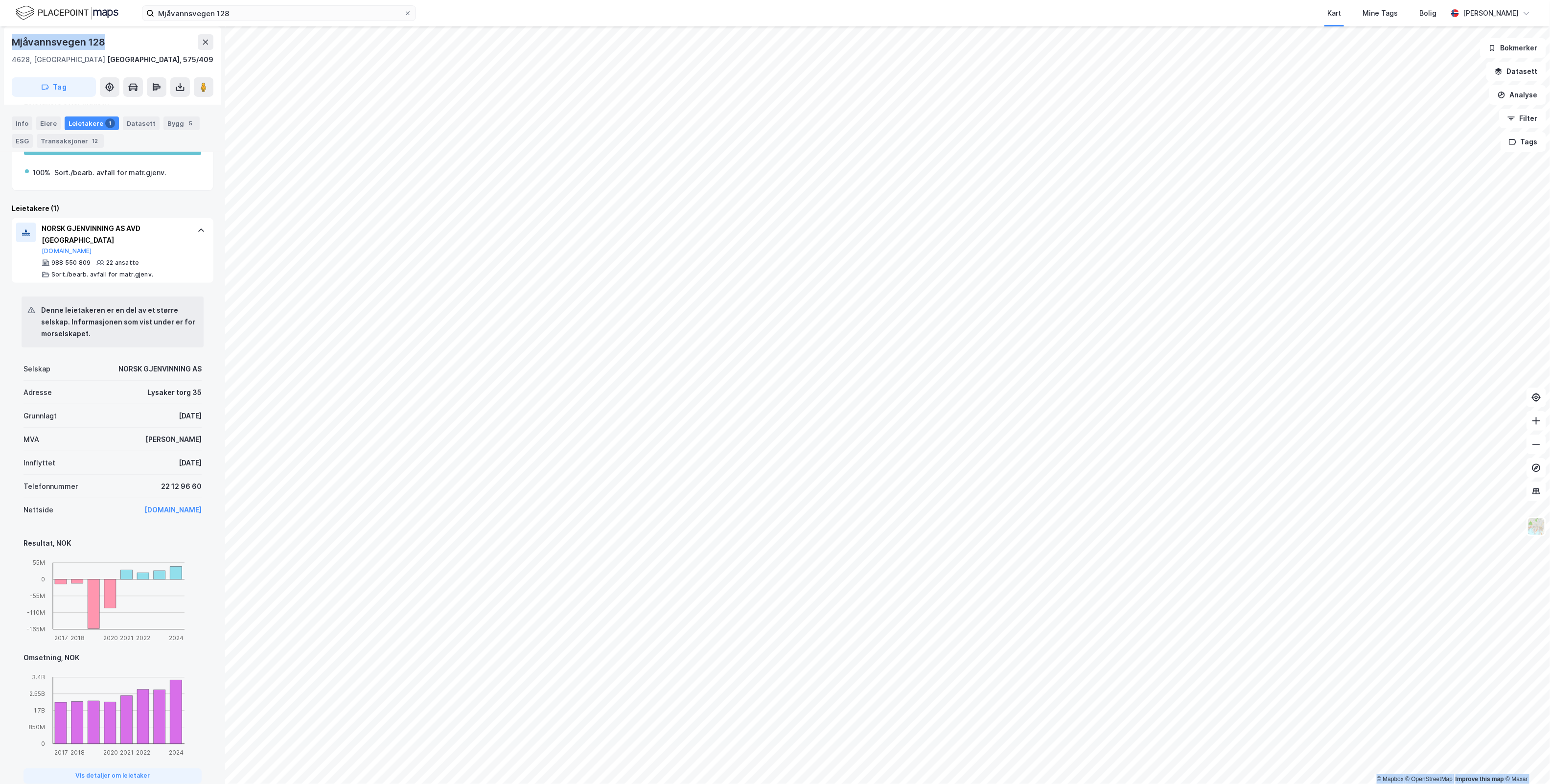
drag, startPoint x: 115, startPoint y: 41, endPoint x: -87, endPoint y: 45, distance: 202.0
click at [0, 45] on html "Mjåvannsvegen 128 Kart Mine Tags Bolig [PERSON_NAME] © Mapbox © OpenStreetMap I…" at bounding box center [775, 392] width 1550 height 784
copy div "© Mapbox © OpenStreetMap Improve this map © Maxar [STREET_ADDRESS]"
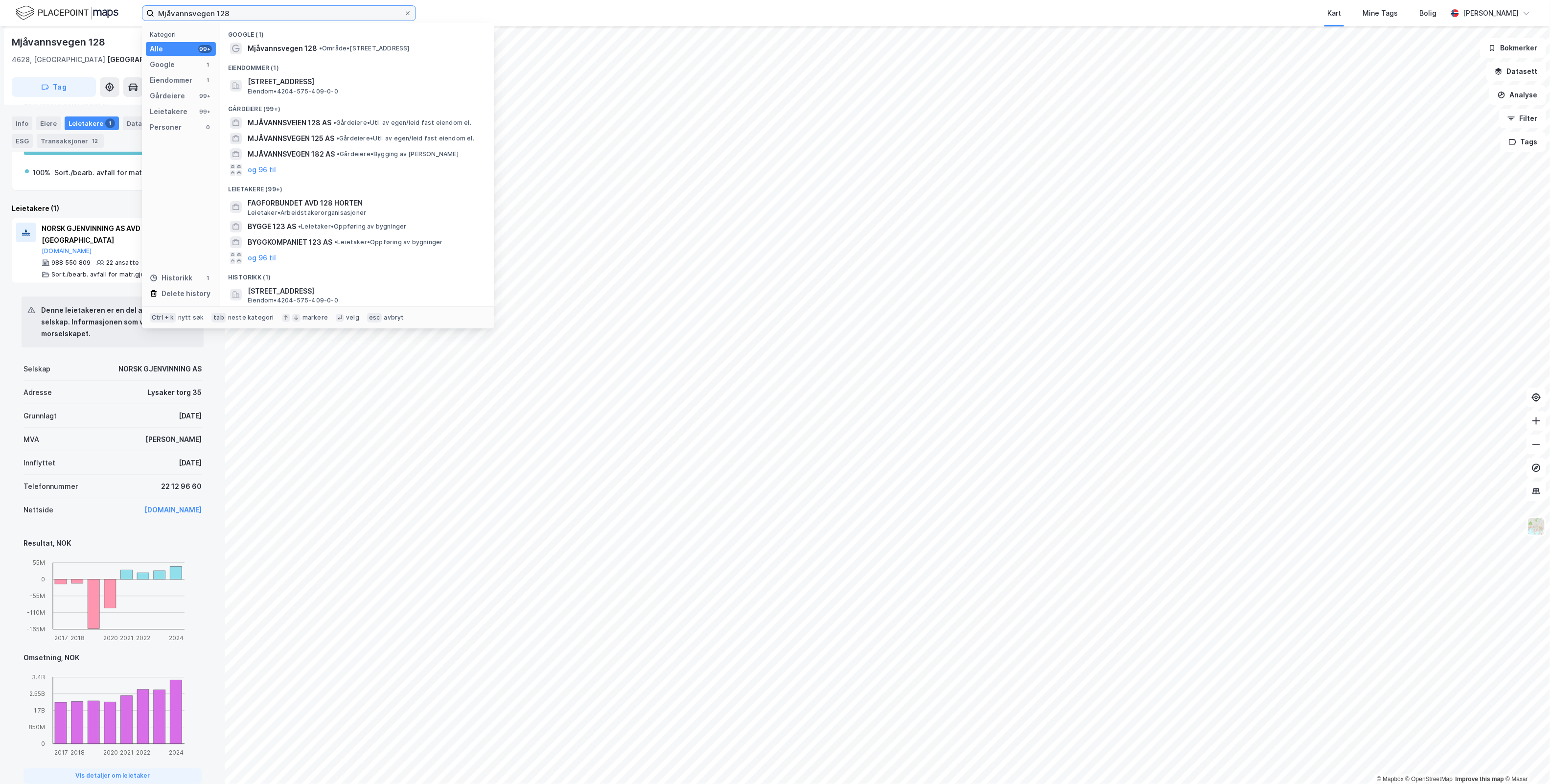
drag, startPoint x: 243, startPoint y: 15, endPoint x: -48, endPoint y: 13, distance: 291.0
click at [0, 13] on html "Mjåvannsvegen 128 Kategori Alle 99+ Google 1 Eiendommer 1 Gårdeiere 99+ Leietak…" at bounding box center [775, 392] width 1550 height 784
paste input "[STREET_ADDRESS]"
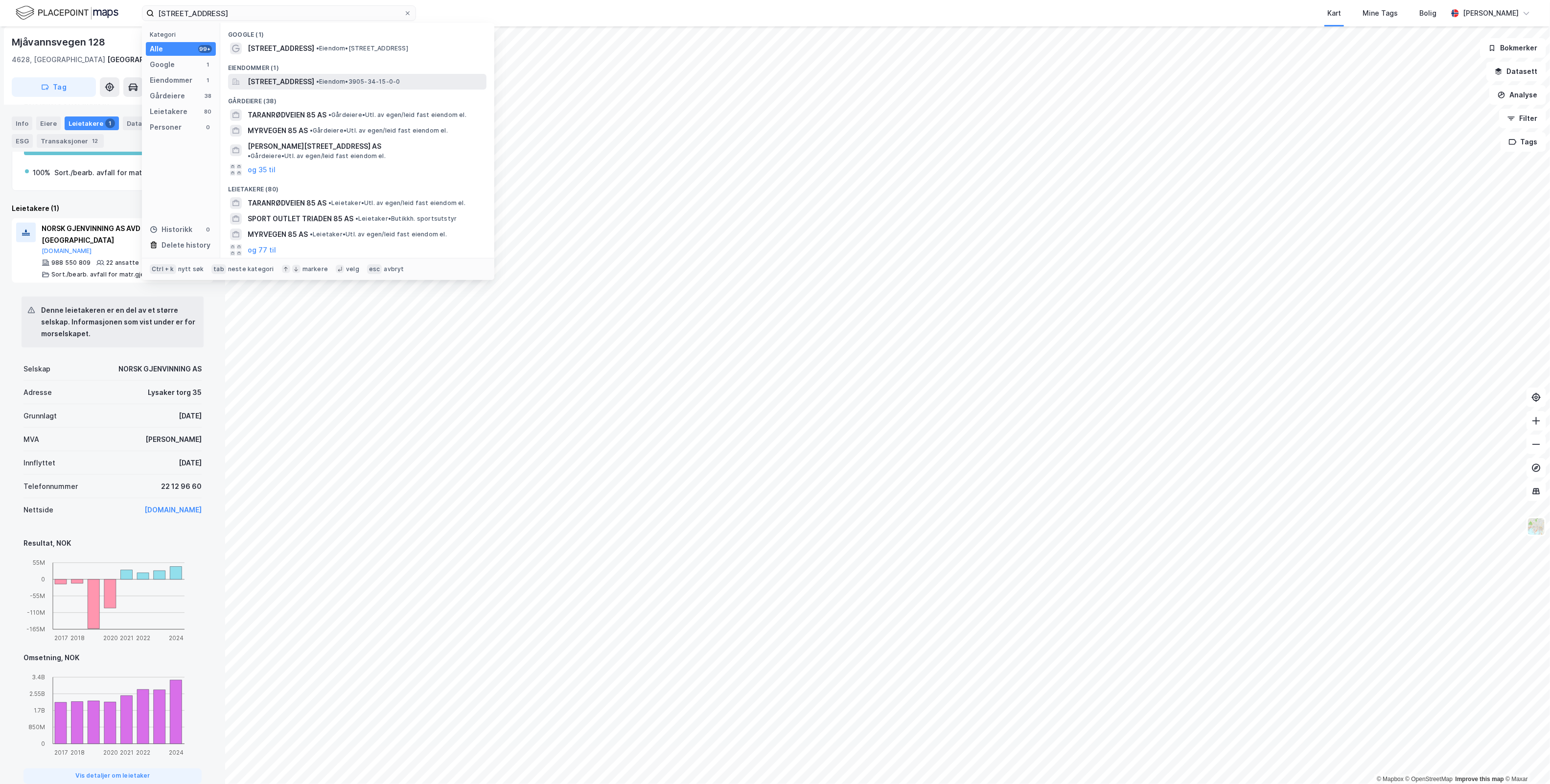
click at [400, 84] on span "• Eiendom • 3905-34-15-0-0" at bounding box center [358, 81] width 84 height 8
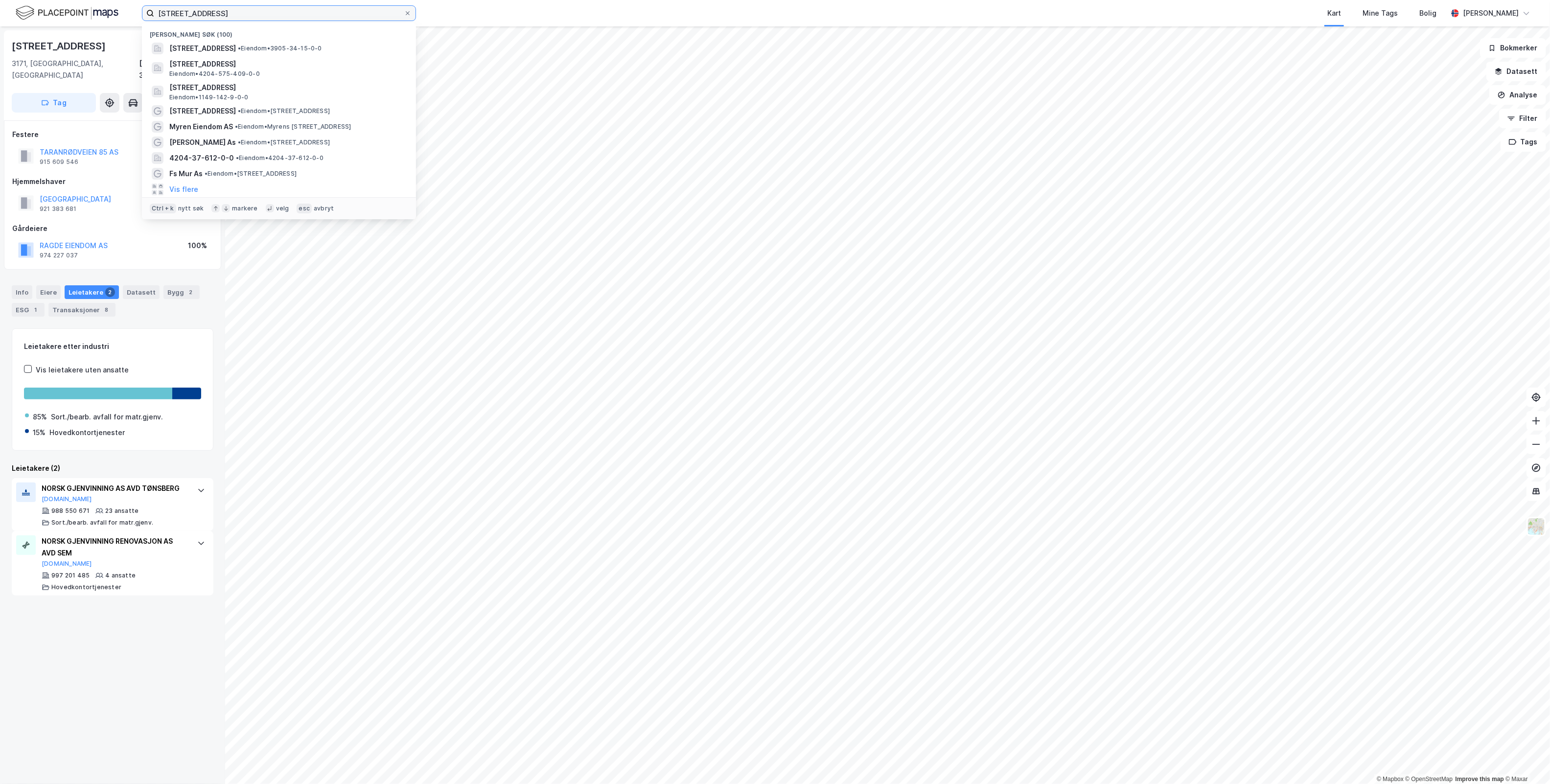
click at [288, 15] on input "[STREET_ADDRESS]" at bounding box center [279, 13] width 249 height 15
drag, startPoint x: 267, startPoint y: 9, endPoint x: -148, endPoint y: 50, distance: 417.0
click at [0, 50] on html "[STREET_ADDRESS] Nylige søk (100) [STREET_ADDRESS] • Eiendom • 3905-34-15-0-0 […" at bounding box center [775, 392] width 1550 height 784
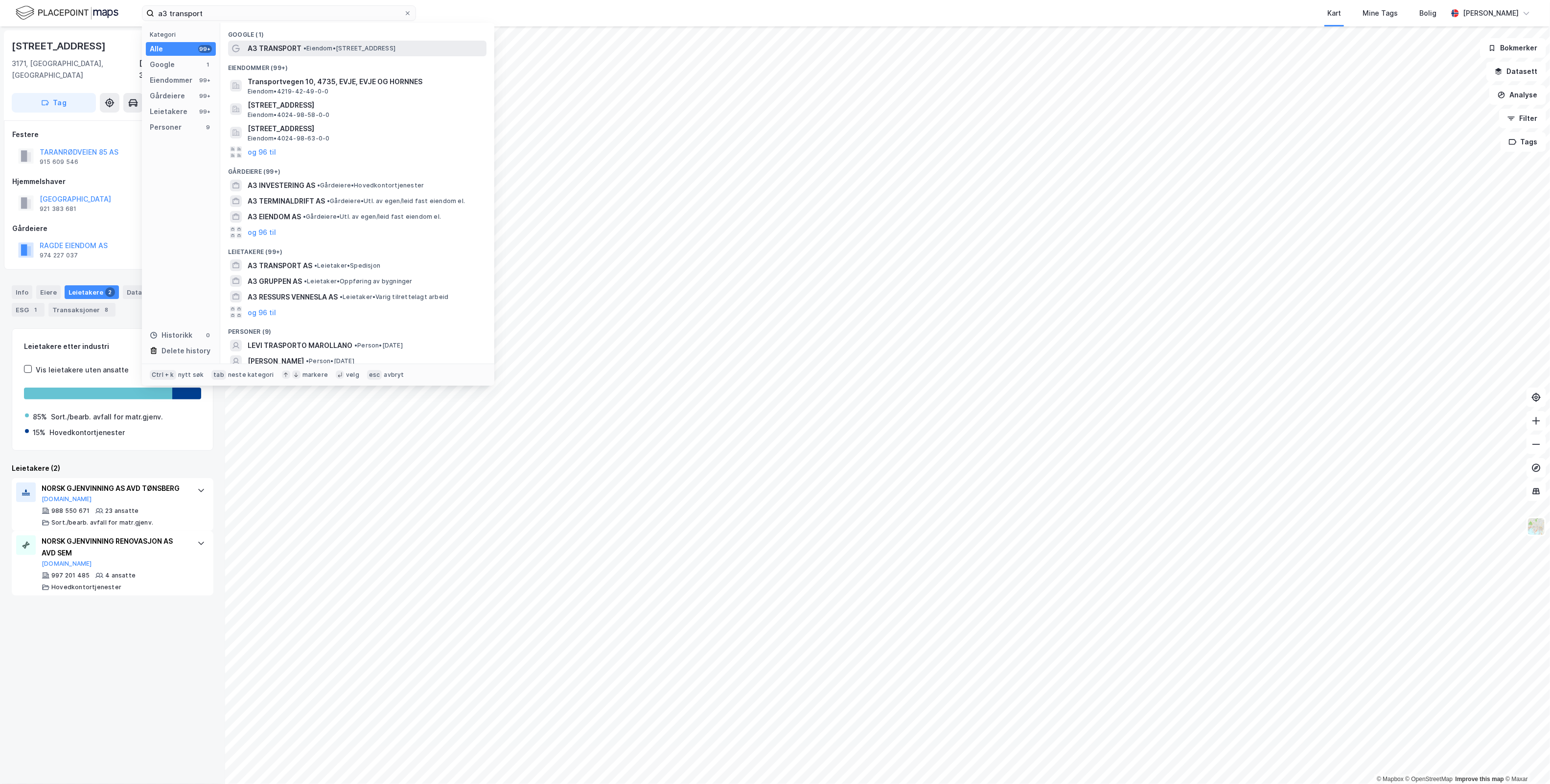
click at [333, 45] on span "• Eiendom • [STREET_ADDRESS]" at bounding box center [349, 48] width 92 height 8
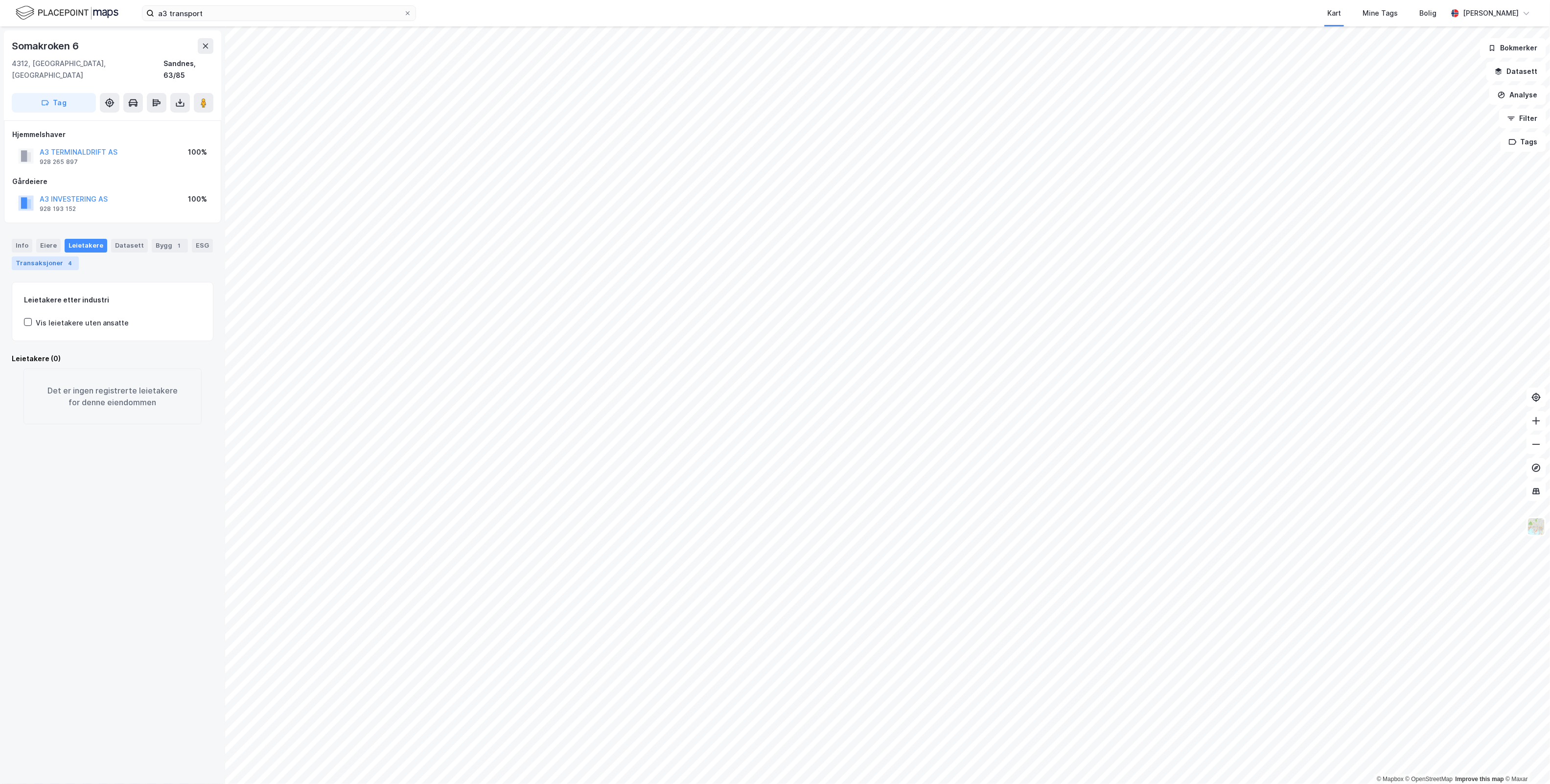
click at [79, 256] on div "Transaksjoner 4" at bounding box center [45, 263] width 67 height 14
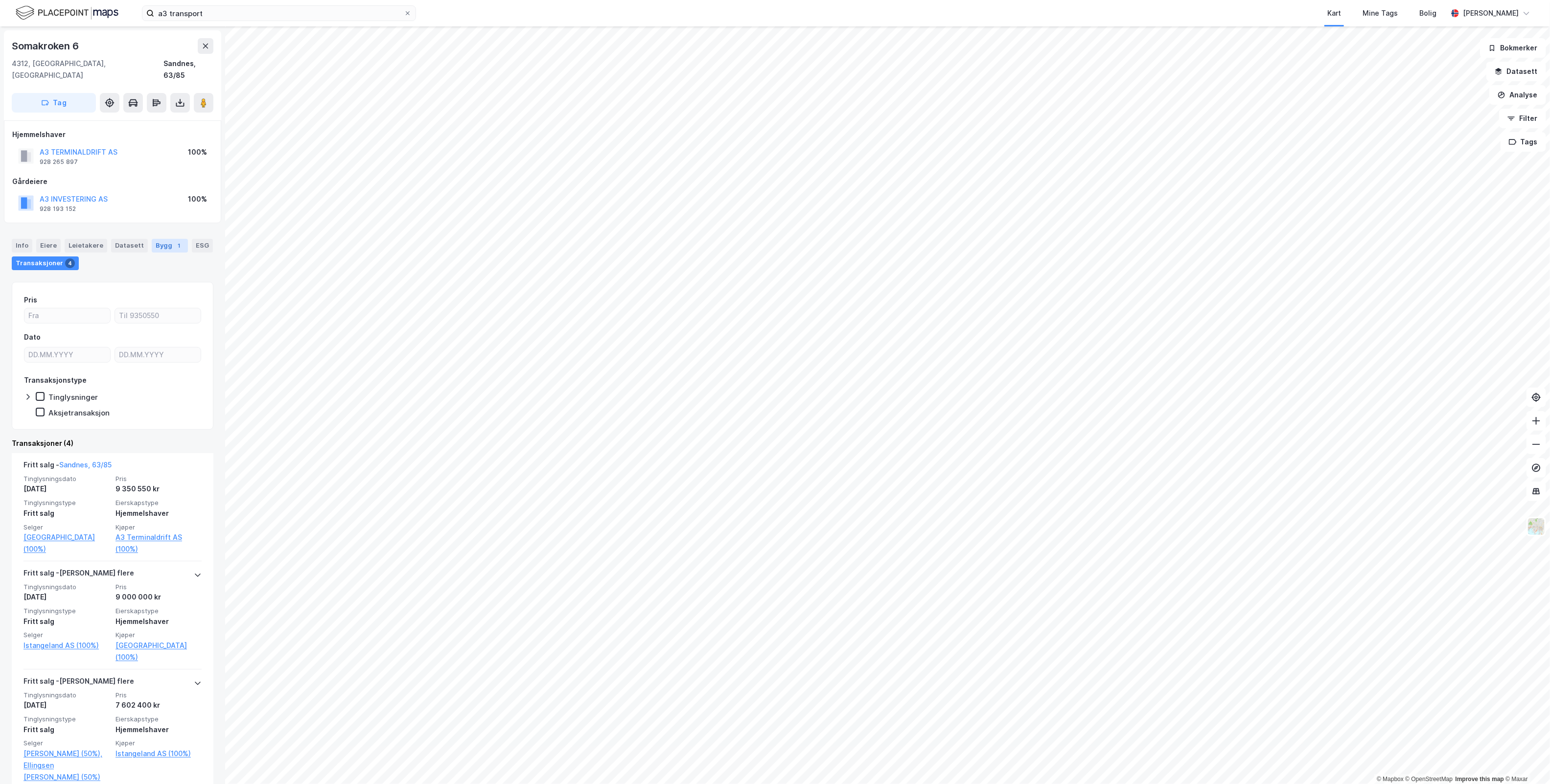
click at [170, 239] on div "Bygg 1" at bounding box center [170, 246] width 36 height 14
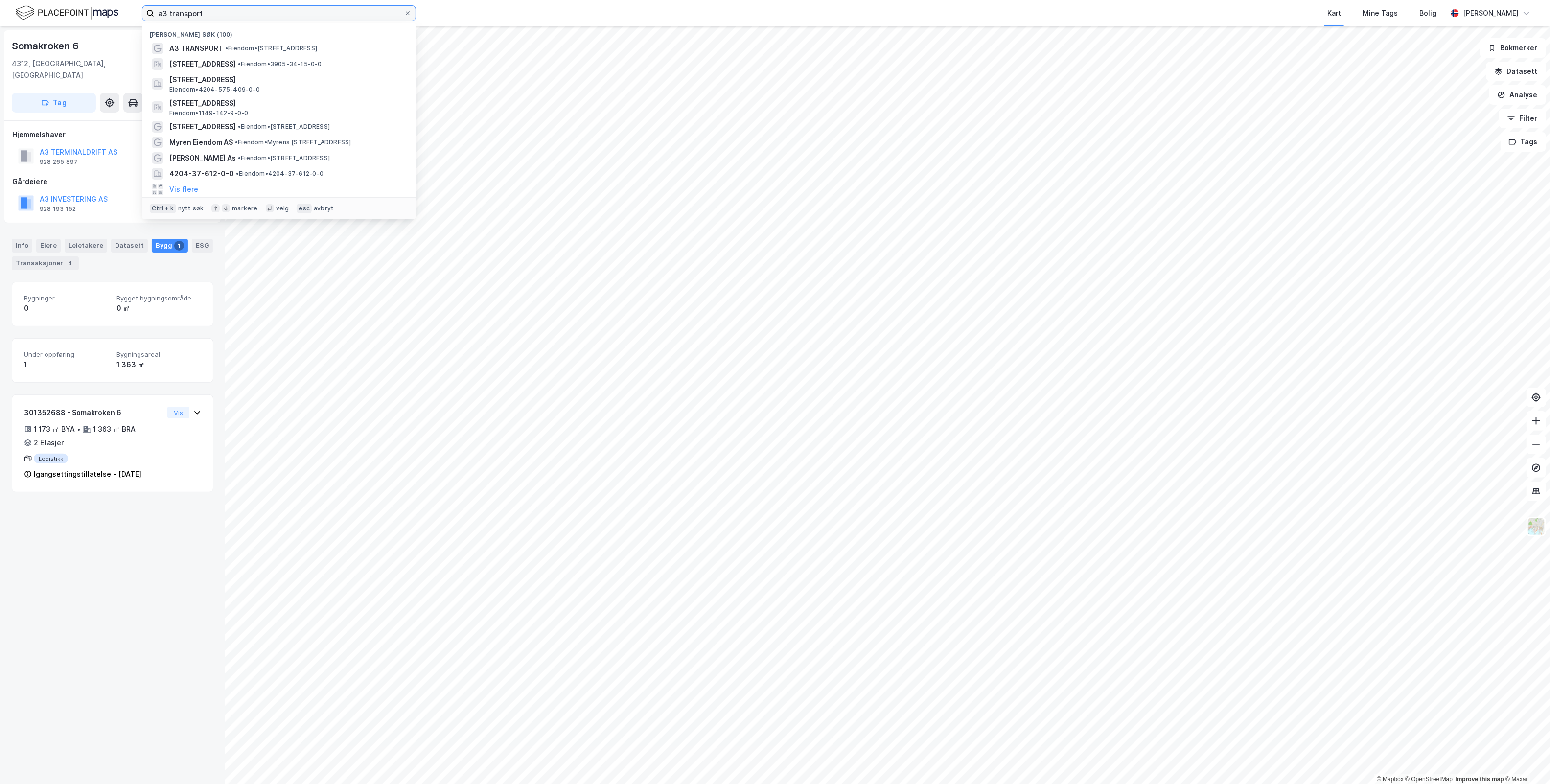
drag, startPoint x: 247, startPoint y: 6, endPoint x: 8, endPoint y: 23, distance: 239.6
click at [8, 23] on div "a3 transport Nylige søk (100) A3 TRANSPORT • Eiendom • [STREET_ADDRESS] • Eiend…" at bounding box center [775, 13] width 1550 height 27
paste input "Libra-Plas"
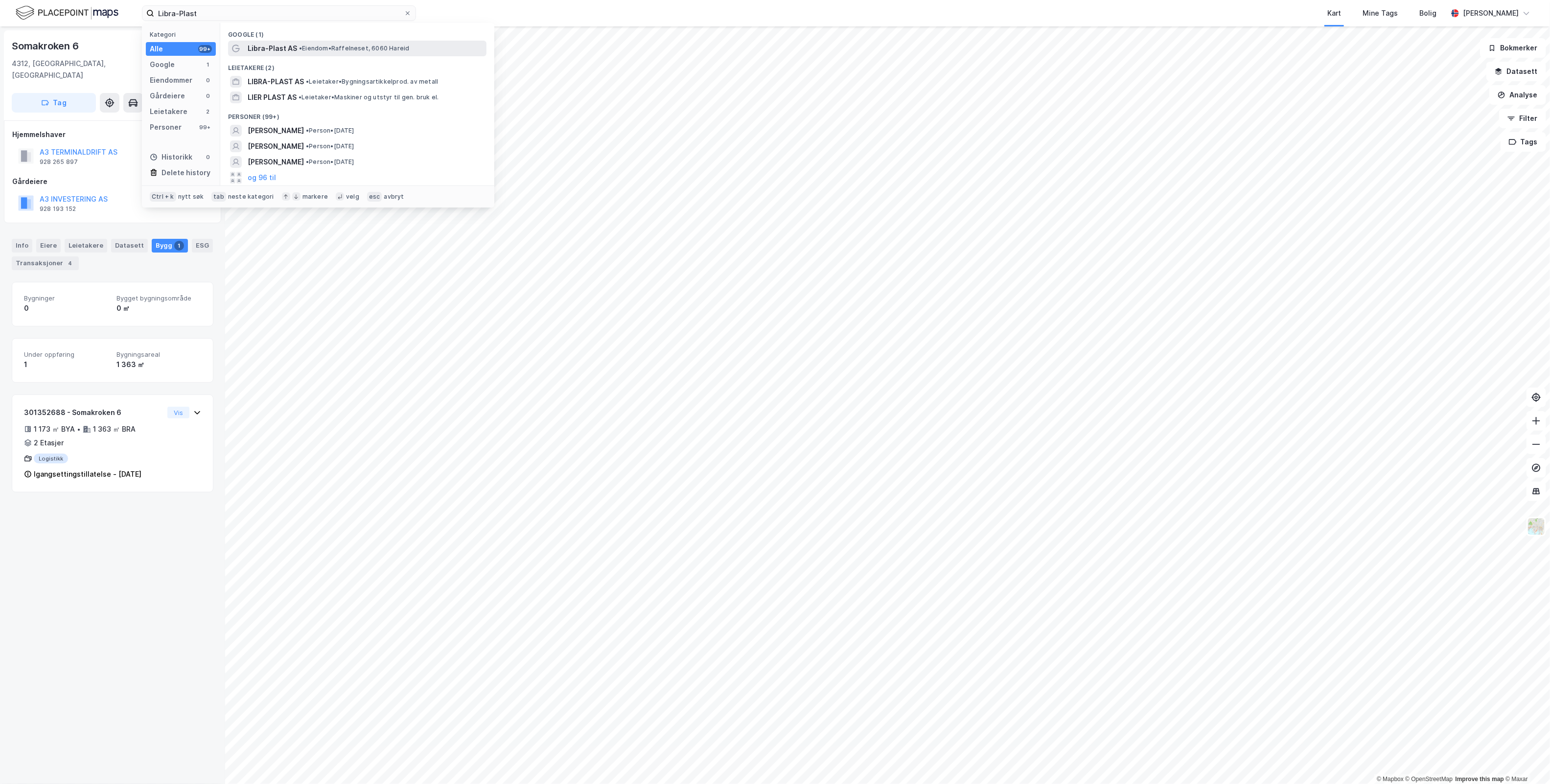
click at [400, 50] on span "• Eiendom • [GEOGRAPHIC_DATA], [GEOGRAPHIC_DATA]" at bounding box center [354, 48] width 110 height 8
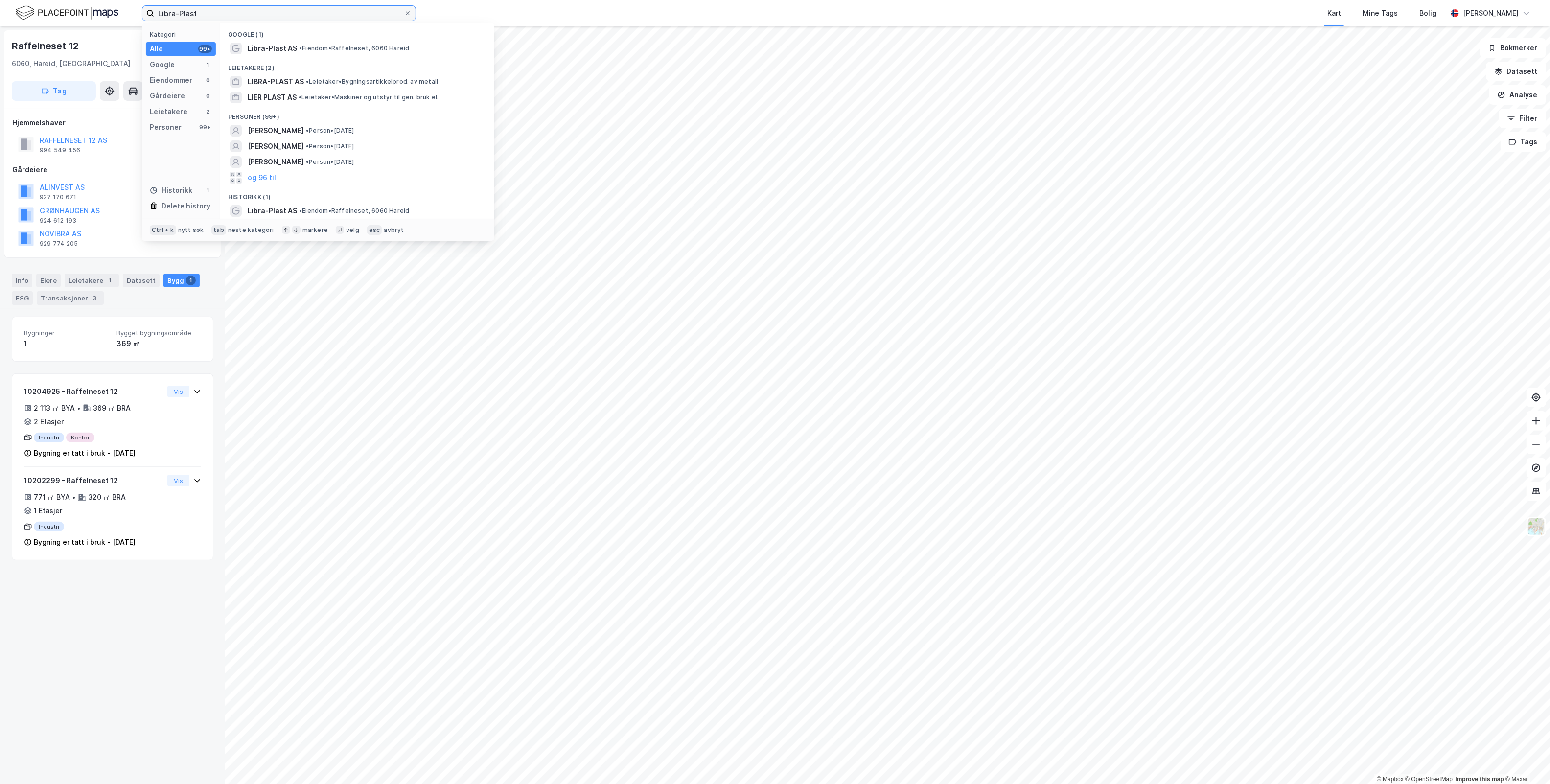
drag, startPoint x: 222, startPoint y: 10, endPoint x: -439, endPoint y: 130, distance: 671.8
click at [0, 130] on html "Libra-Plast Kategori Alle 99+ Google 1 Eiendommer 0 Gårdeiere 0 Leietakere 2 Pe…" at bounding box center [775, 392] width 1550 height 784
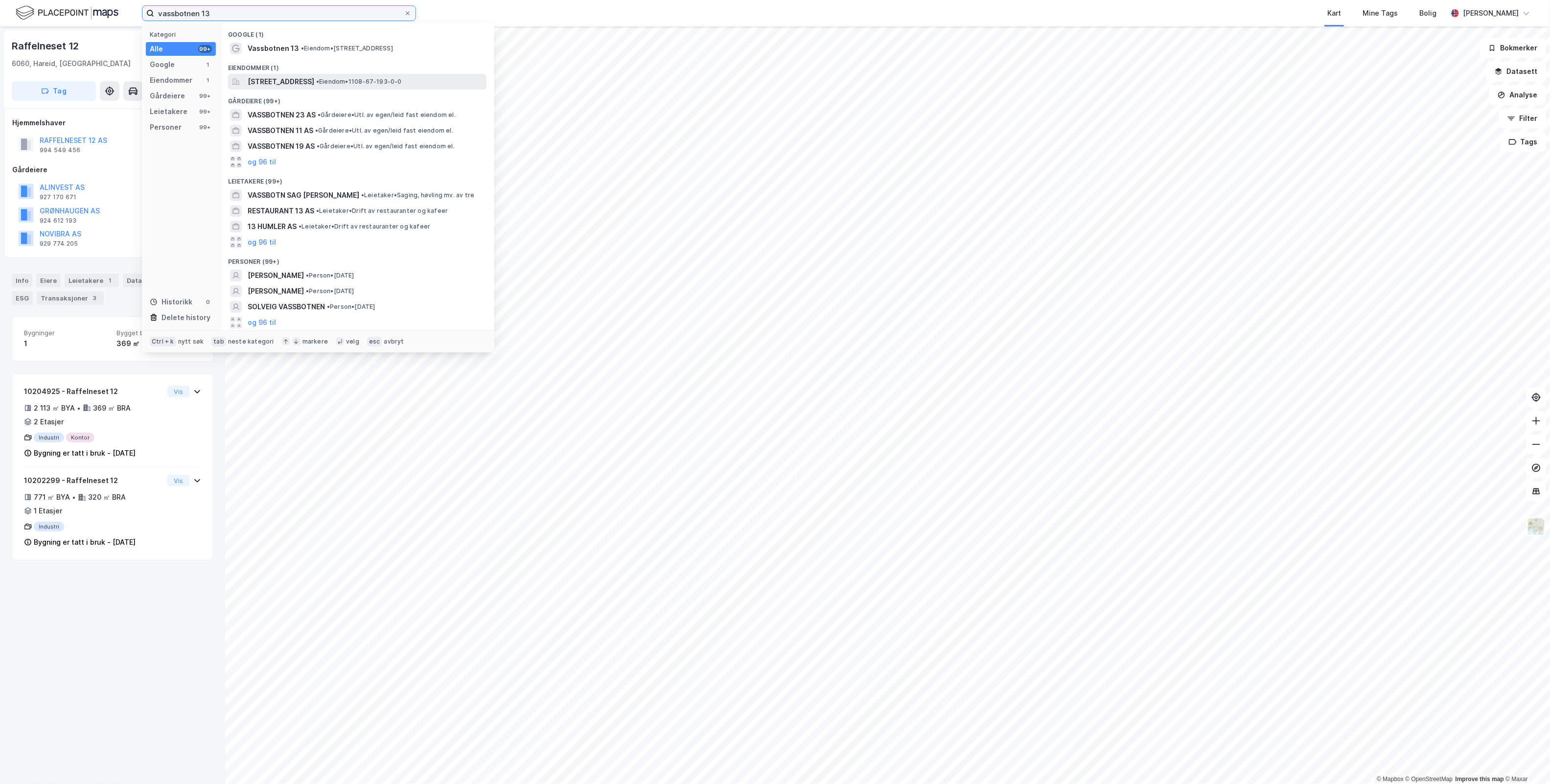
type input "vassbotnen 13"
click at [314, 86] on span "[STREET_ADDRESS]" at bounding box center [280, 82] width 66 height 12
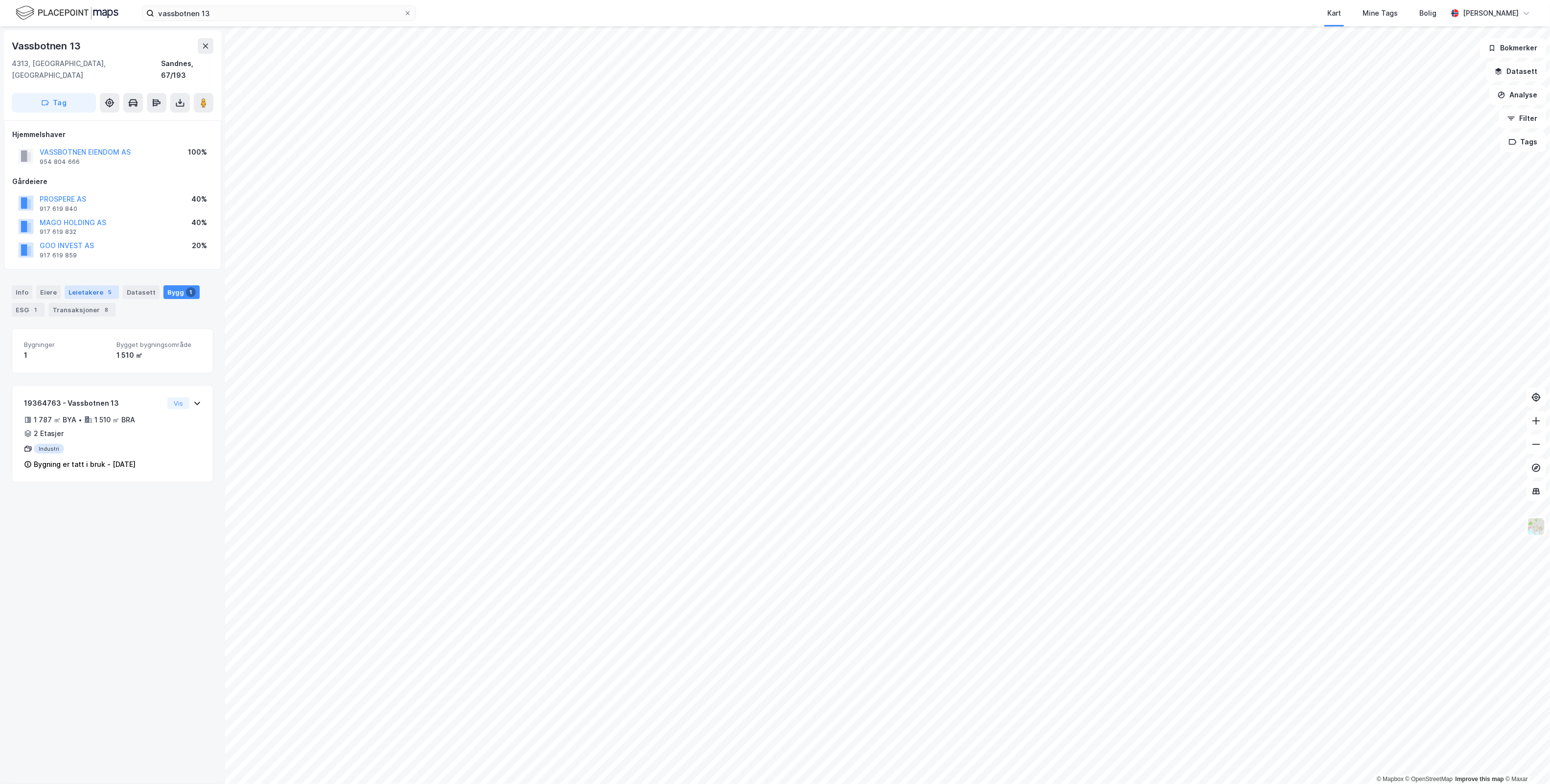
click at [96, 285] on div "Leietakere 5" at bounding box center [92, 292] width 55 height 14
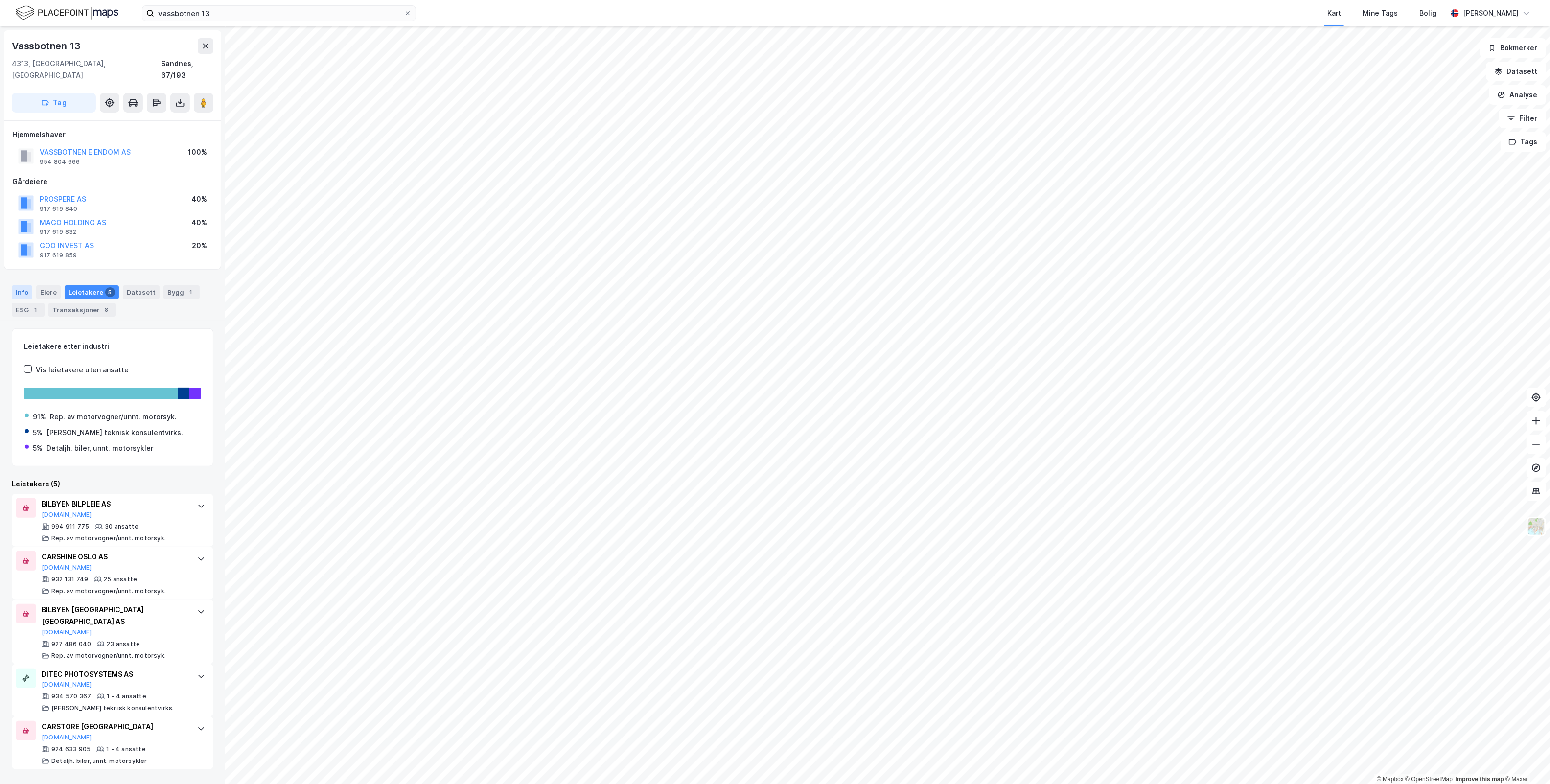
click at [20, 285] on div "Info" at bounding box center [22, 292] width 20 height 14
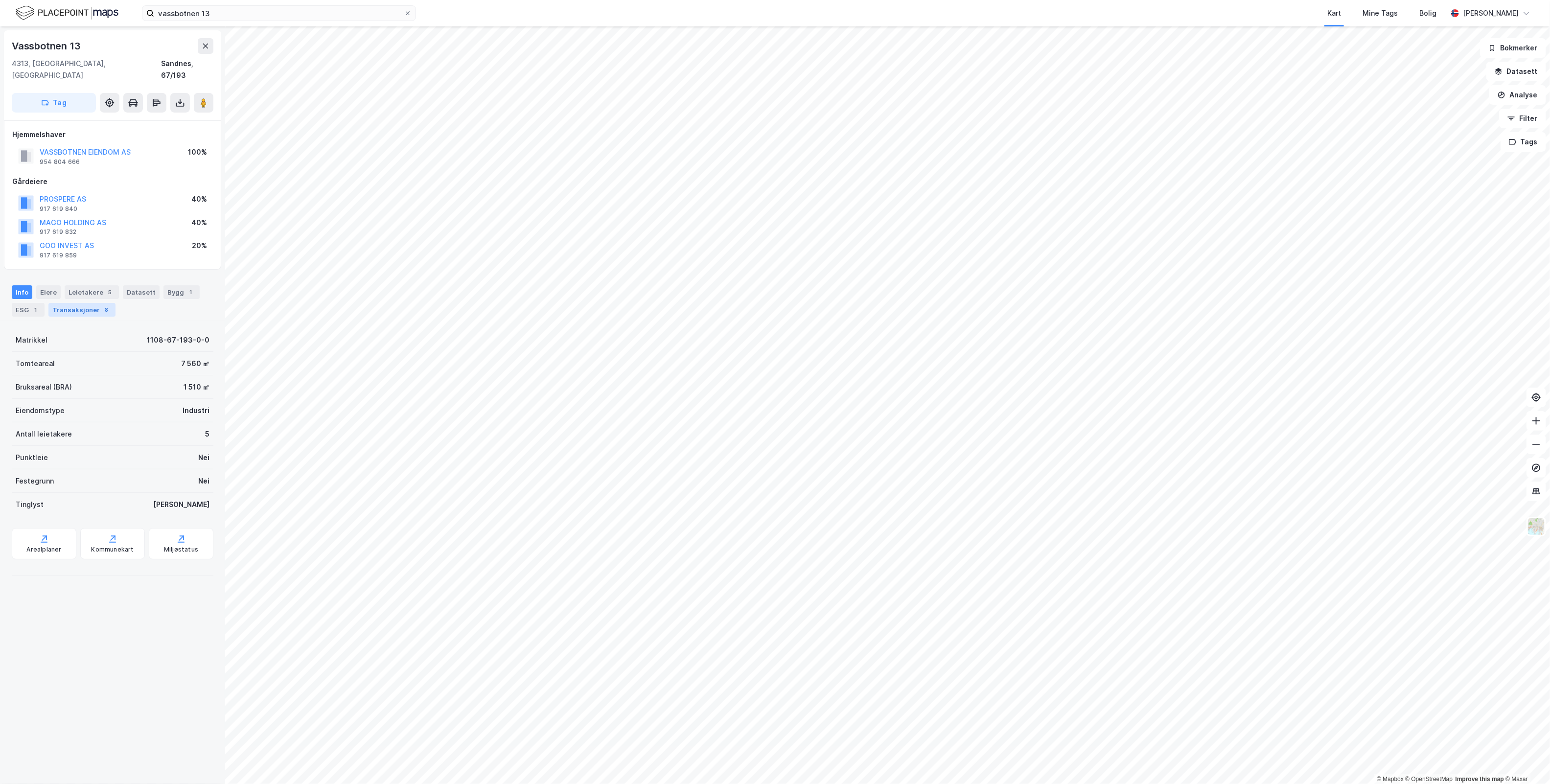
click at [73, 303] on div "Transaksjoner 8" at bounding box center [82, 310] width 67 height 14
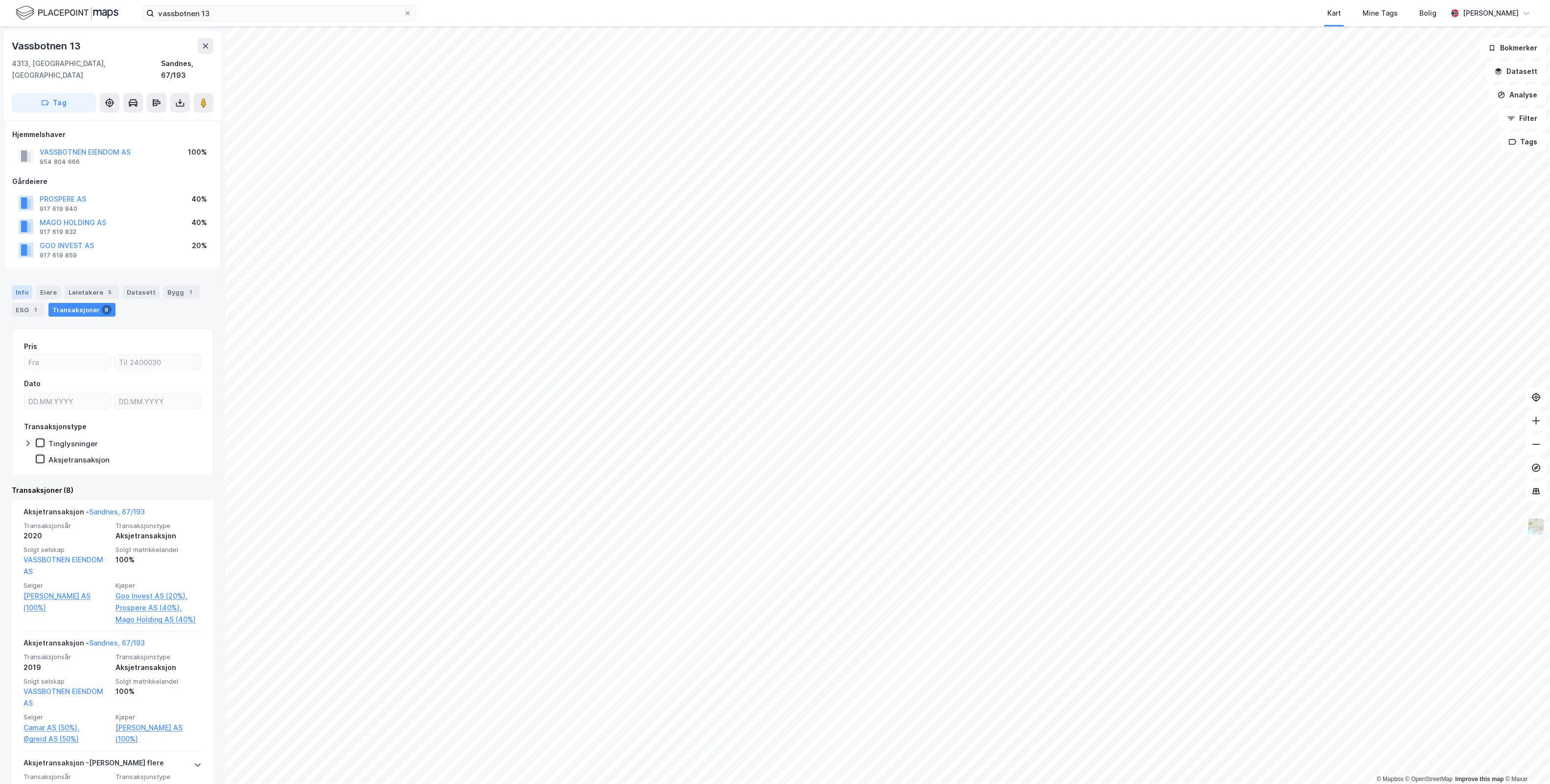
click at [24, 285] on div "Info" at bounding box center [22, 292] width 20 height 14
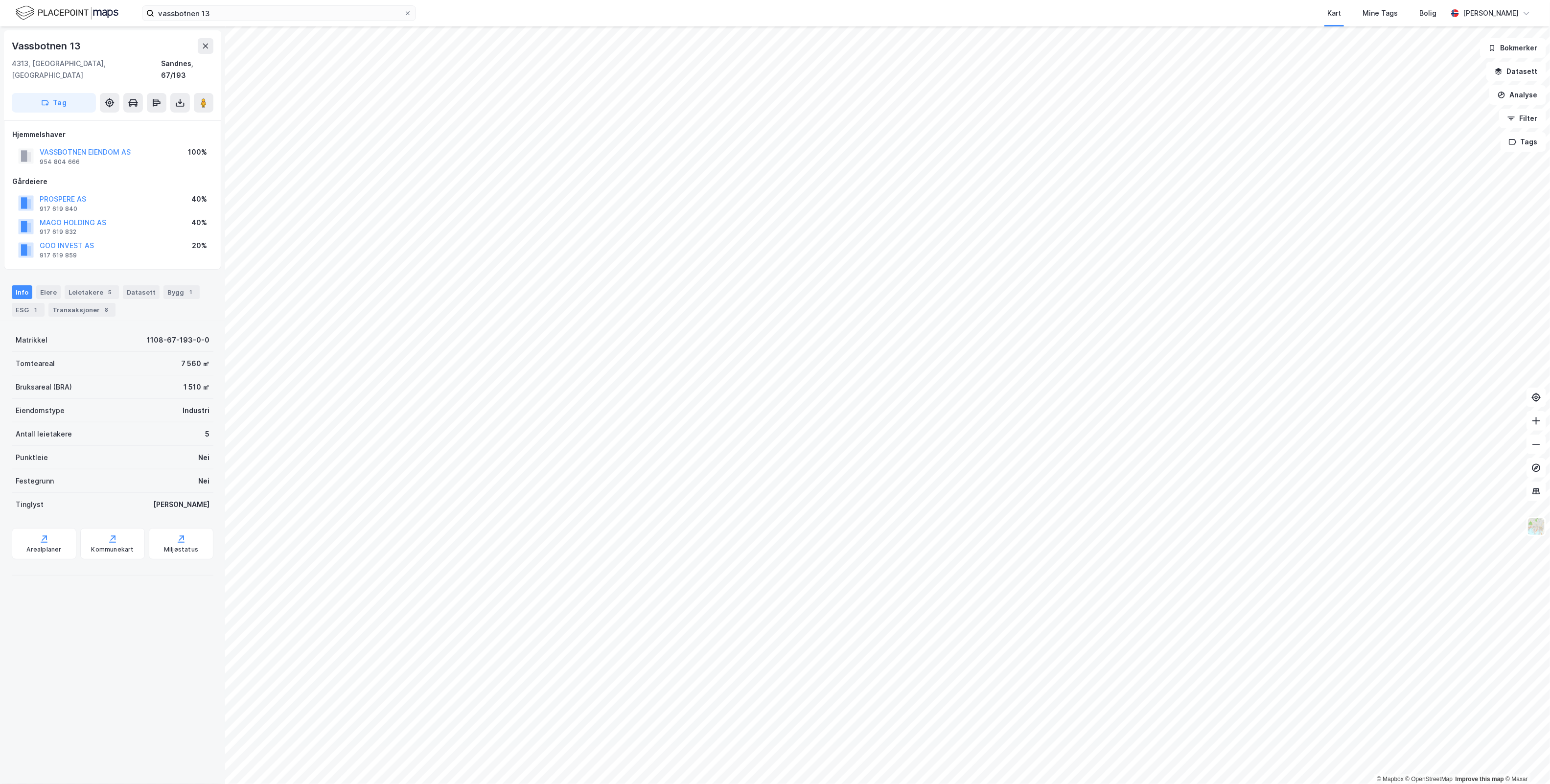
click at [133, 658] on div "Vassbotnen 13 4313, [GEOGRAPHIC_DATA], [GEOGRAPHIC_DATA] Sandnes, 67/193 Tag Hj…" at bounding box center [113, 405] width 225 height 757
click at [154, 637] on div "Vassbotnen 13 4313, [GEOGRAPHIC_DATA], [GEOGRAPHIC_DATA] Sandnes, 67/193 Tag Hj…" at bounding box center [113, 405] width 225 height 757
click at [115, 657] on div "Vassbotnen 13 4313, [GEOGRAPHIC_DATA], [GEOGRAPHIC_DATA] Sandnes, 67/193 Tag Hj…" at bounding box center [113, 405] width 225 height 757
click at [115, 658] on div "Vassbotnen 13 4313, [GEOGRAPHIC_DATA], [GEOGRAPHIC_DATA] Sandnes, 67/193 Tag Hj…" at bounding box center [113, 405] width 225 height 757
click at [115, 658] on div "Vassbotnen 13 4313, [GEOGRAPHIC_DATA], [GEOGRAPHIC_DATA] Sandnes, 67/193 Tag Hj…" at bounding box center [113, 405] width 225 height 757
